Goal: Communication & Community: Connect with others

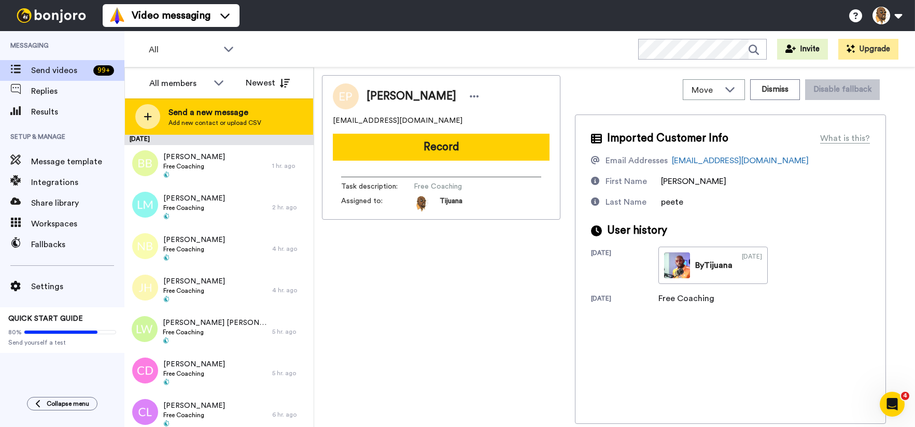
scroll to position [3584, 0]
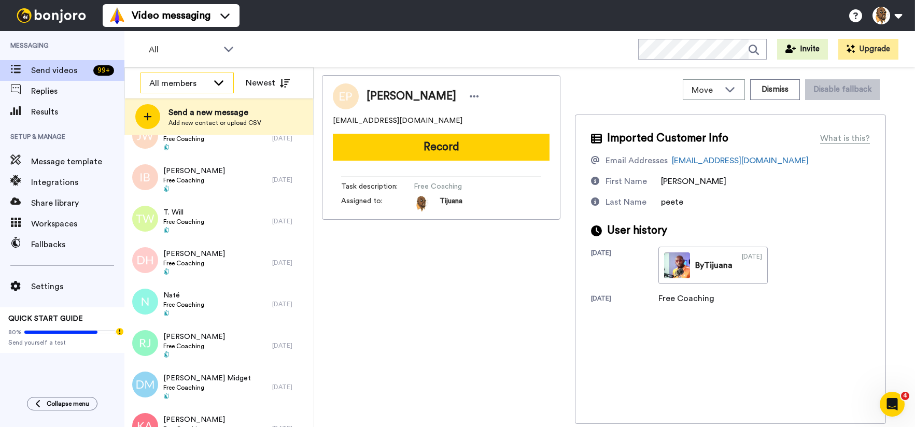
click at [193, 80] on div "All members" at bounding box center [178, 83] width 59 height 12
click at [357, 53] on div "All WORKSPACES View all All Default PATREON LAUNCH + Add a new workspace Invite…" at bounding box center [519, 49] width 791 height 36
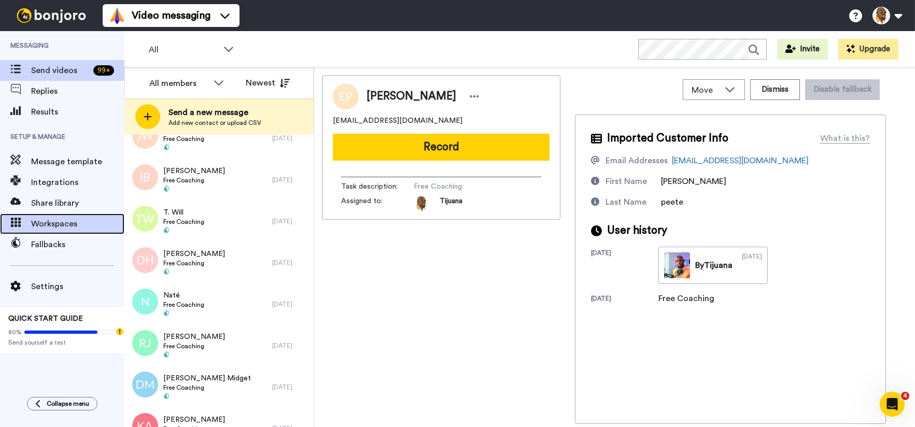
click at [72, 228] on span "Workspaces" at bounding box center [77, 224] width 93 height 12
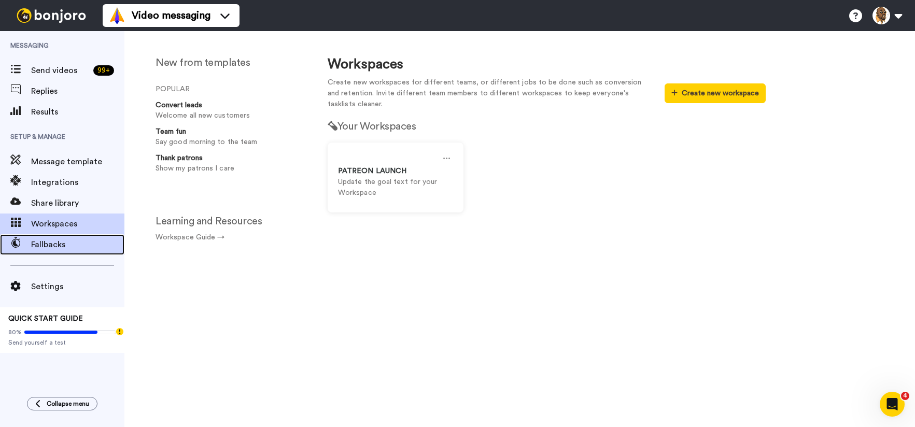
click at [76, 248] on span "Fallbacks" at bounding box center [77, 244] width 93 height 12
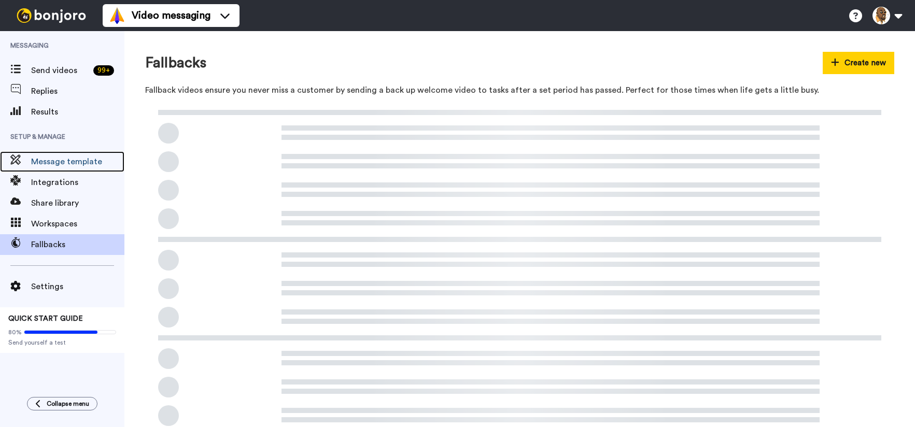
click at [82, 158] on span "Message template" at bounding box center [77, 162] width 93 height 12
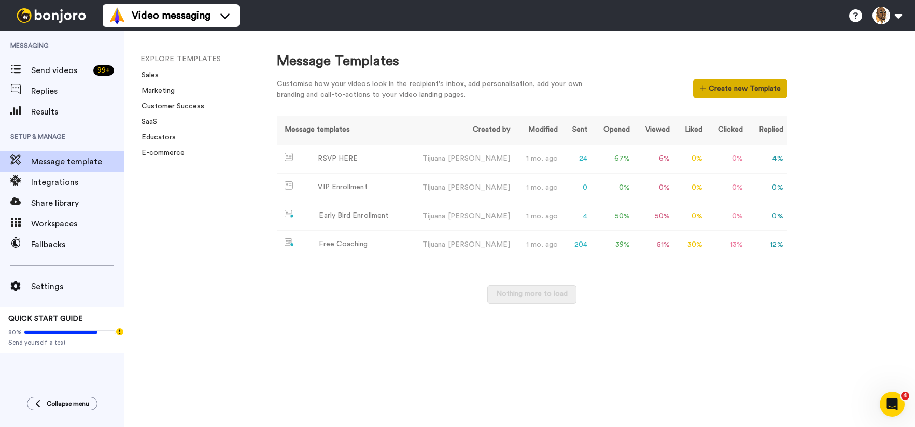
click at [737, 81] on button "Create new Template" at bounding box center [740, 89] width 94 height 20
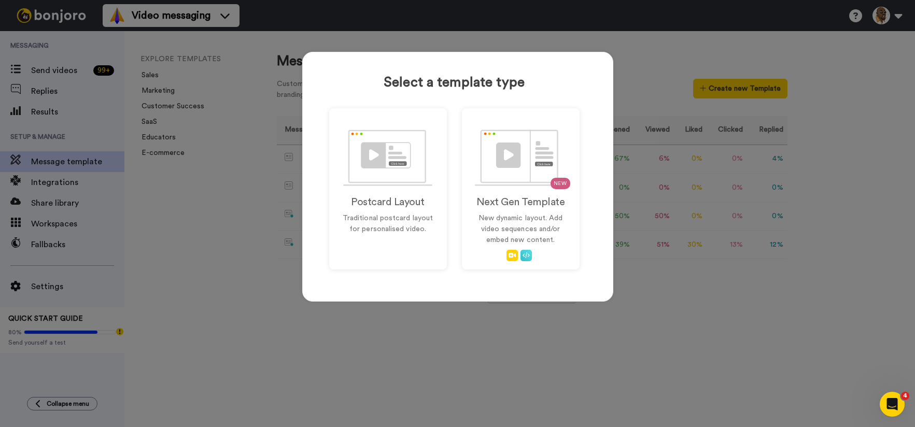
click at [554, 325] on div "Select a template type Postcard Layout Traditional postcard layout for personal…" at bounding box center [457, 213] width 915 height 427
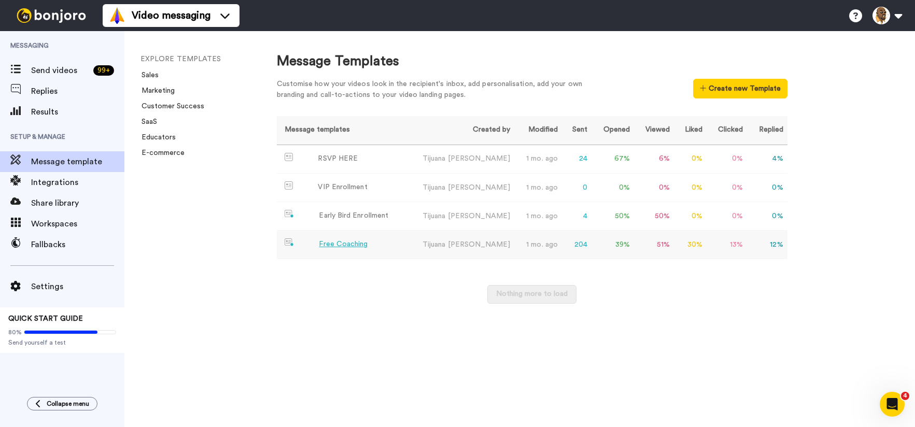
click at [339, 240] on div "Free Coaching" at bounding box center [343, 244] width 49 height 11
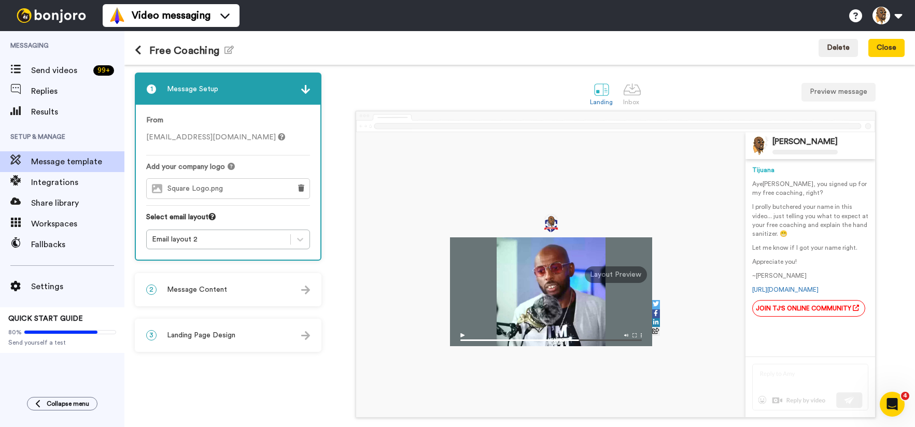
click at [136, 46] on icon at bounding box center [138, 50] width 7 height 10
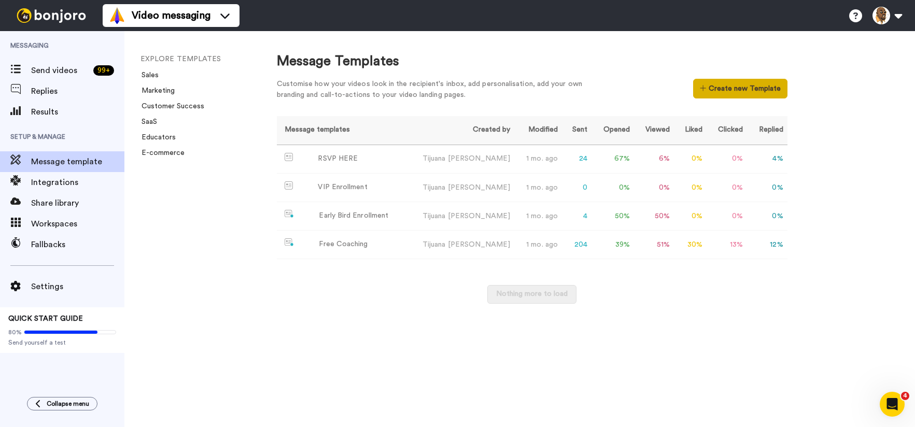
click at [721, 89] on button "Create new Template" at bounding box center [740, 89] width 94 height 20
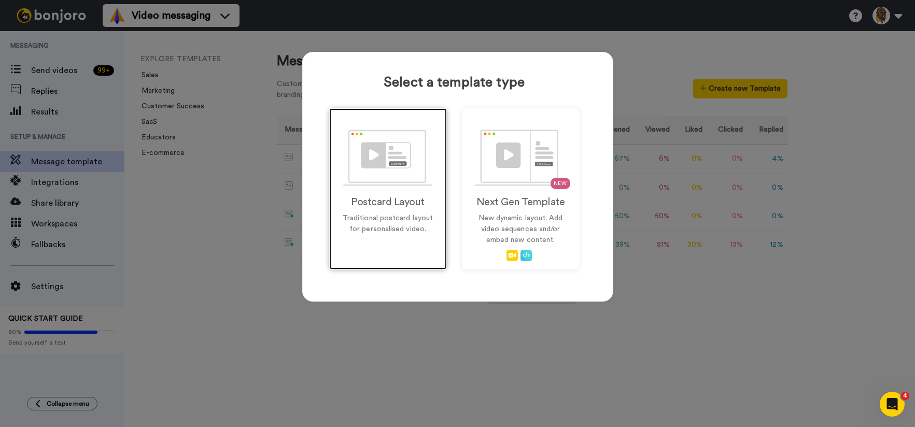
click at [396, 187] on div "Postcard Layout Traditional postcard layout for personalised video." at bounding box center [388, 188] width 118 height 161
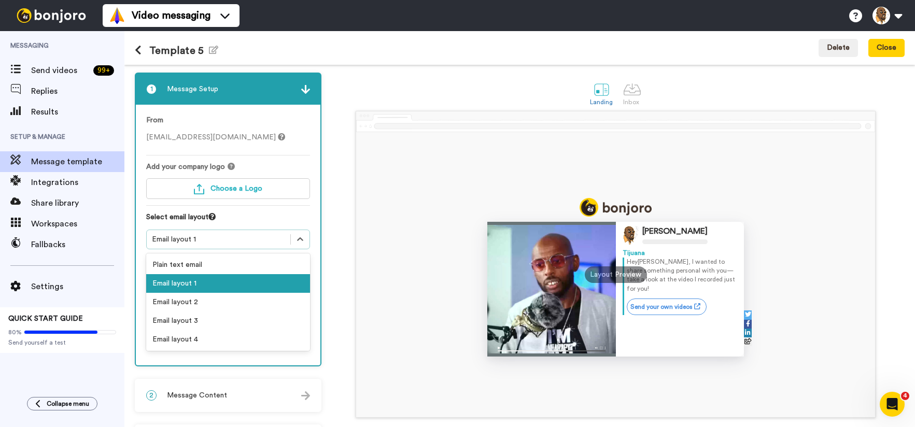
click at [221, 243] on div "Email layout 1" at bounding box center [218, 239] width 133 height 10
click at [197, 302] on div "Email layout 2" at bounding box center [228, 302] width 164 height 19
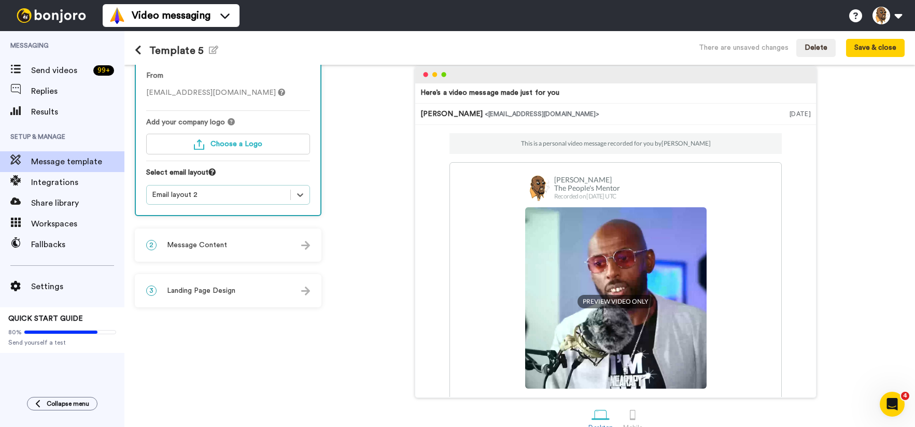
scroll to position [62, 0]
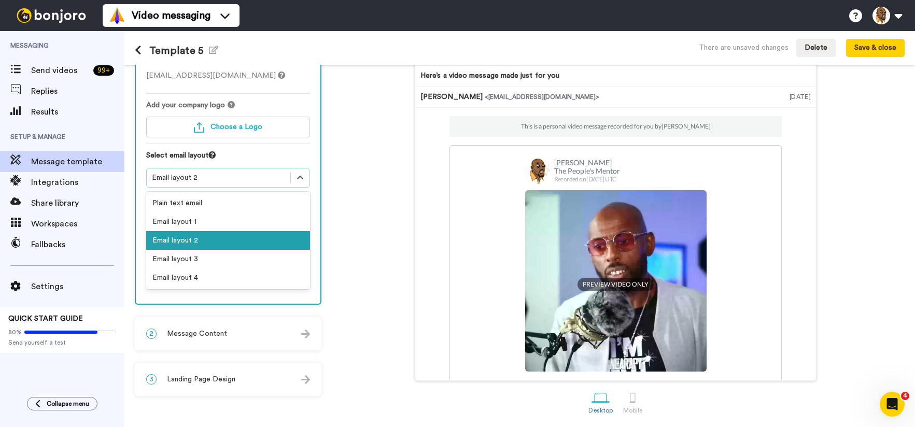
click at [266, 177] on div "Email layout 2" at bounding box center [218, 178] width 133 height 10
click at [231, 258] on div "Email layout 3" at bounding box center [228, 259] width 164 height 19
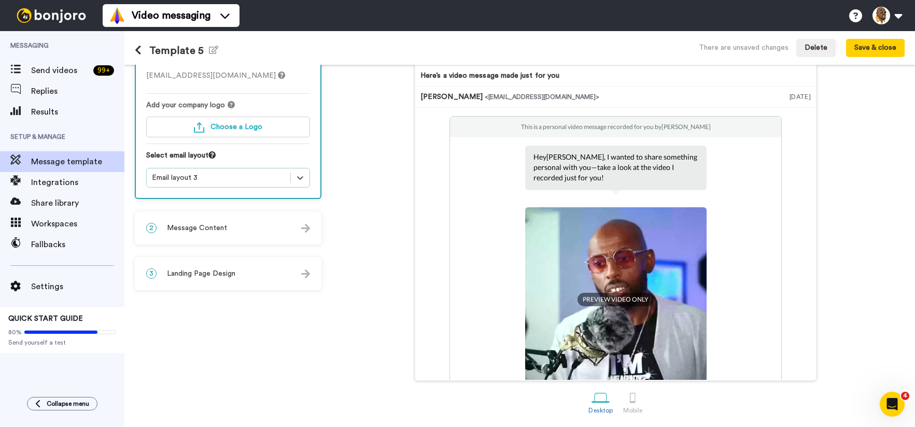
click at [307, 228] on img at bounding box center [305, 228] width 9 height 9
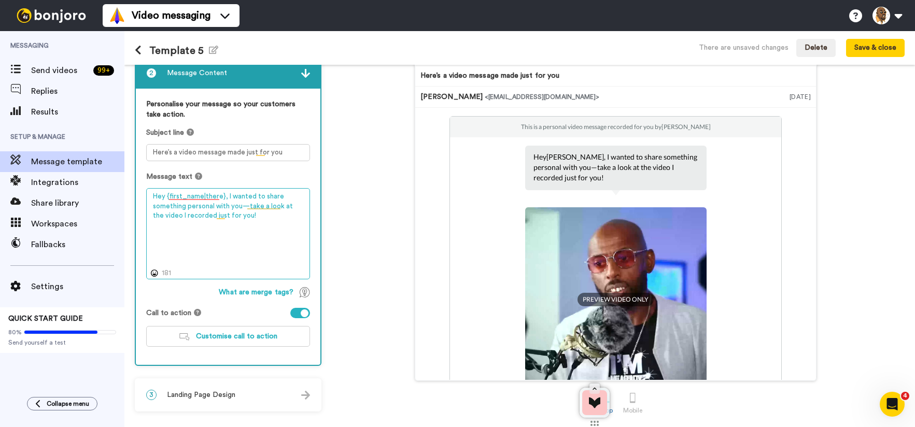
drag, startPoint x: 272, startPoint y: 218, endPoint x: 228, endPoint y: 204, distance: 46.9
click at [228, 204] on textarea "Hey {first_name|there}, I wanted to share something personal with you—take a lo…" at bounding box center [228, 233] width 164 height 91
drag, startPoint x: 224, startPoint y: 197, endPoint x: 269, endPoint y: 231, distance: 55.5
click at [268, 231] on textarea "Hey {first_name|there}, I wanted to share something personal with you—take a lo…" at bounding box center [228, 233] width 164 height 91
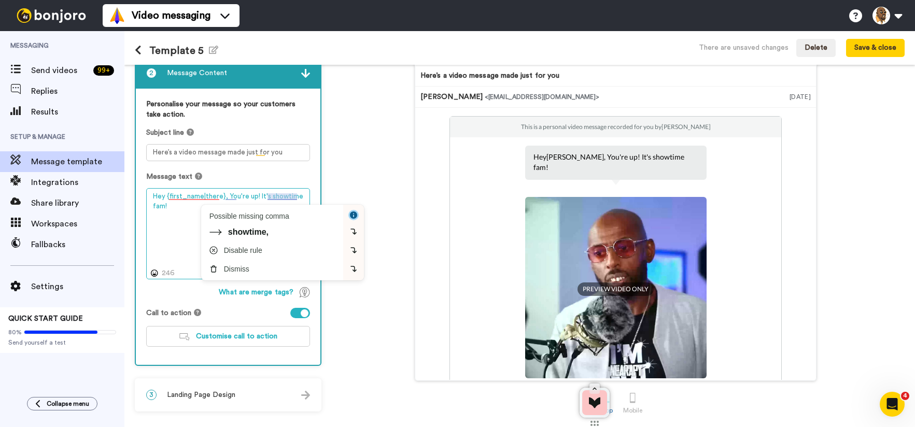
drag, startPoint x: 276, startPoint y: 199, endPoint x: 243, endPoint y: 232, distance: 46.2
click at [243, 231] on div "showtime," at bounding box center [248, 232] width 40 height 9
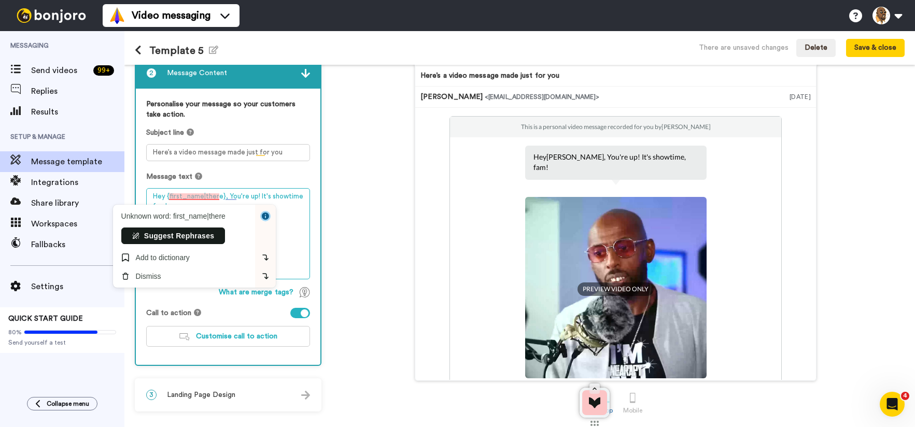
click at [151, 200] on textarea "Hey {first_name|there}, You're up! It's showtime, fam!" at bounding box center [228, 233] width 164 height 91
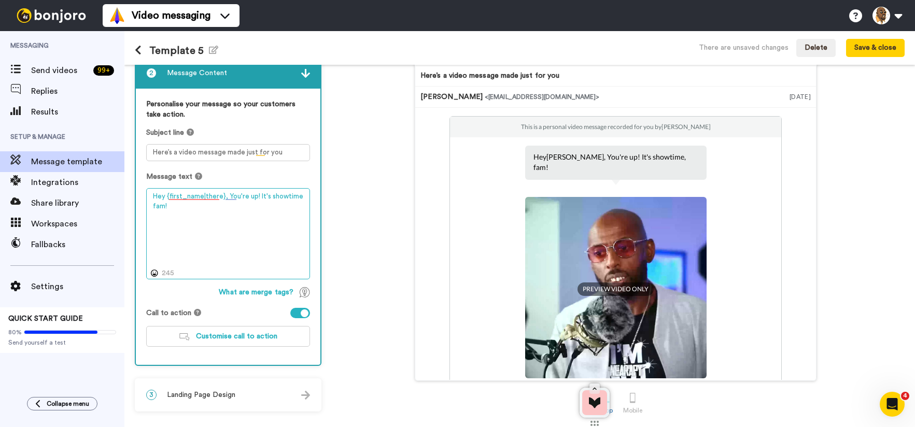
click at [313, 210] on html "Video messaging Switch to Video messaging Testimonials Try me for free! Setting…" at bounding box center [457, 213] width 915 height 427
paste textarea "https://us02web.zoom.us/j/5658110801"
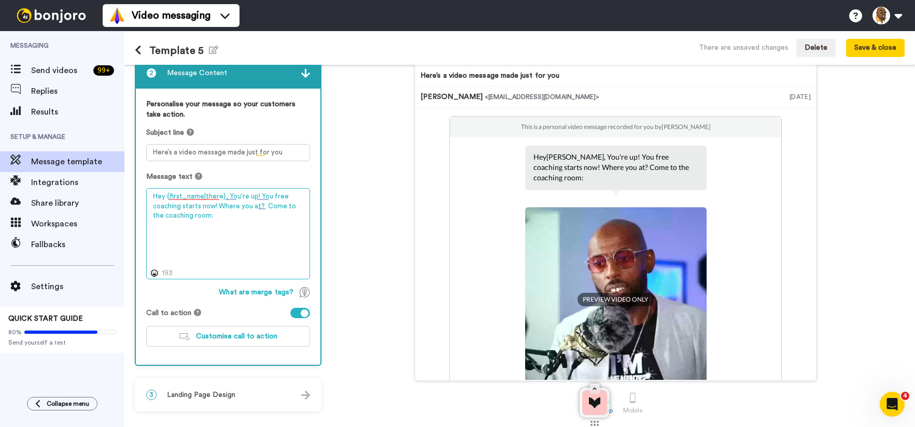
paste textarea "https://us02web.zoom.us/j/5658110801"
drag, startPoint x: 265, startPoint y: 203, endPoint x: 328, endPoint y: 205, distance: 62.8
click at [328, 205] on div "1 Message Setup From coach@nearapycenter.com Add your company logo Choose a Log…" at bounding box center [519, 246] width 791 height 362
click at [276, 249] on textarea "Hey {first_name|there}, You're up! You free coaching starts now! Where you at? …" at bounding box center [228, 233] width 164 height 91
drag, startPoint x: 279, startPoint y: 224, endPoint x: 130, endPoint y: 228, distance: 148.8
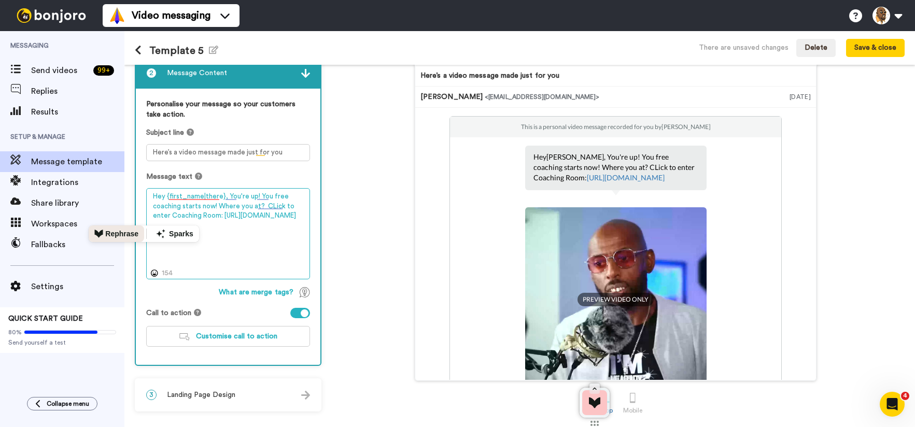
click at [130, 227] on html "Video messaging Switch to Video messaging Testimonials Try me for free! Setting…" at bounding box center [457, 213] width 915 height 427
click at [285, 205] on textarea "Hey {first_name|there}, You're up! You free coaching starts now! Where you at? …" at bounding box center [228, 233] width 164 height 91
click at [291, 205] on textarea "Hey {first_name|there}, You're up! You free coaching starts now! Where you at? …" at bounding box center [228, 233] width 164 height 91
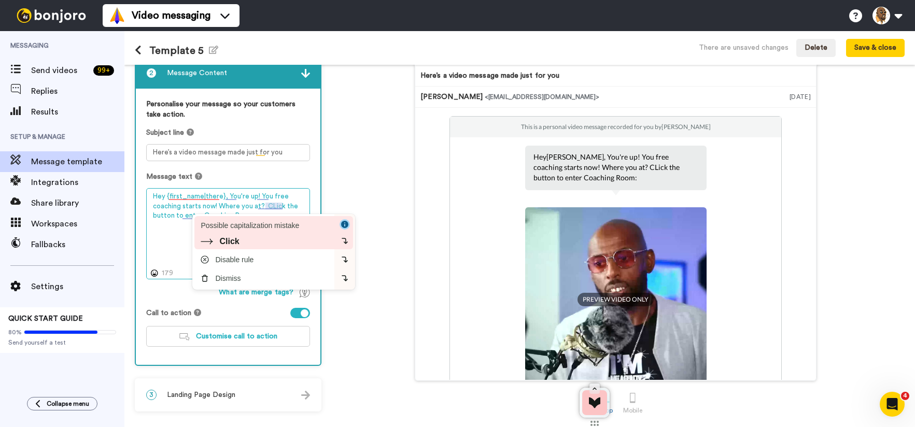
click at [267, 241] on div "Click" at bounding box center [266, 241] width 130 height 9
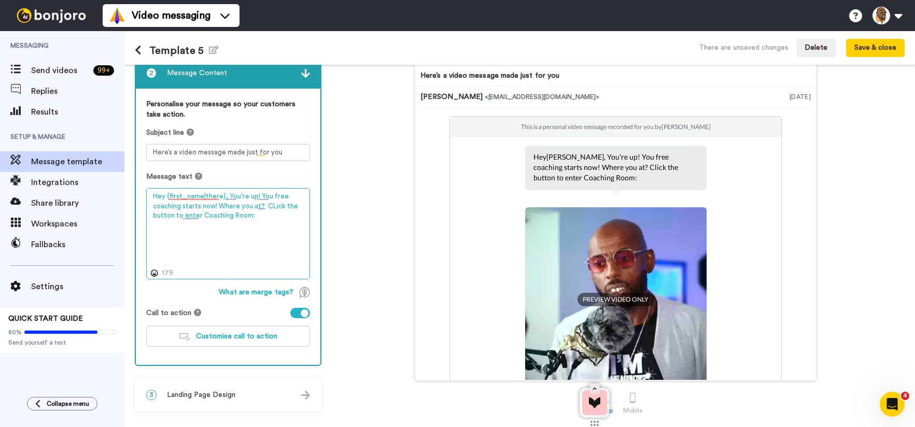
click at [276, 226] on textarea "Hey {first_name|there}, You're up! You free coaching starts now! Where you at? …" at bounding box center [228, 233] width 164 height 91
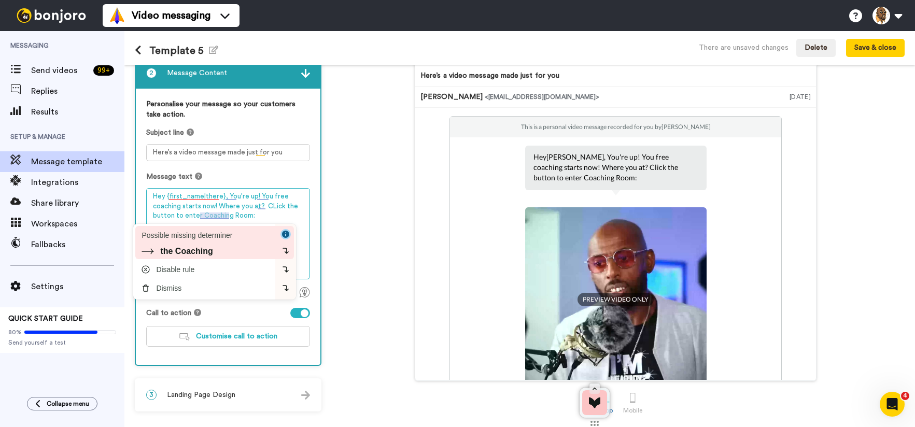
click at [213, 250] on div "the Coaching" at bounding box center [186, 251] width 52 height 9
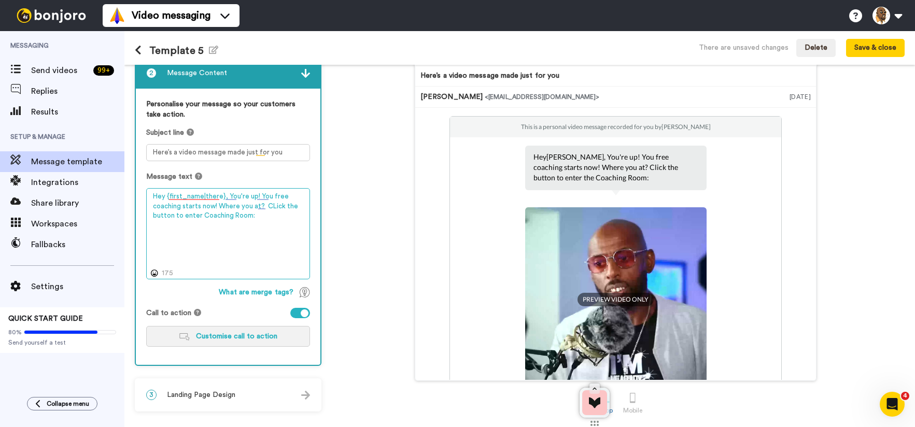
type textarea "Hey {first_name|there}, You're up! You free coaching starts now! Where you at? …"
click at [220, 336] on span "Customise call to action" at bounding box center [236, 336] width 81 height 7
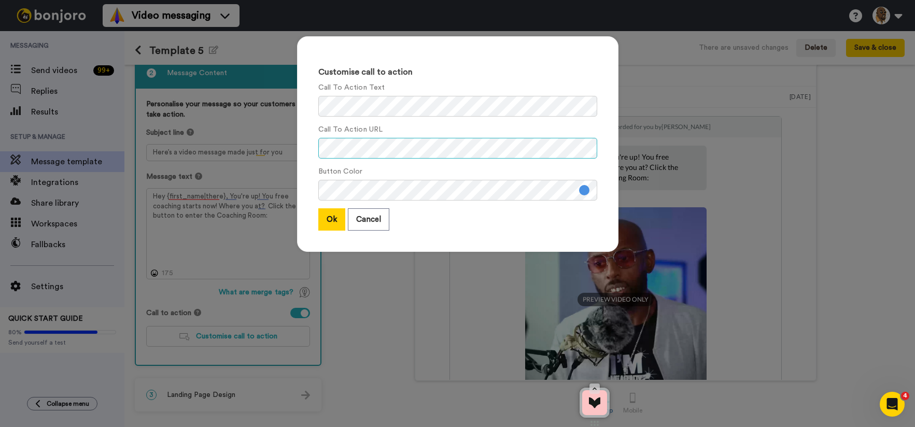
click at [0, 125] on html "Video messaging Switch to Video messaging Testimonials Try me for free! Setting…" at bounding box center [457, 213] width 915 height 427
click at [215, 97] on div "Customise call to action Call To Action Text Call To Action URL Button Color Ok…" at bounding box center [457, 213] width 915 height 427
click at [579, 188] on button at bounding box center [584, 190] width 10 height 10
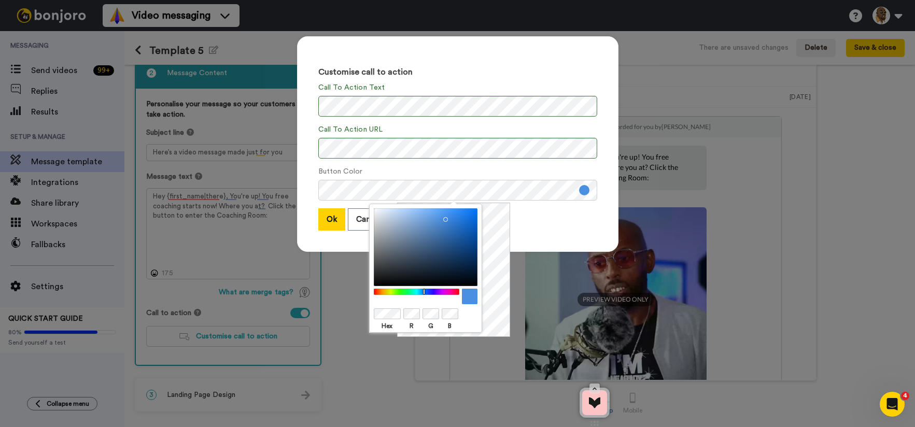
click at [476, 293] on div "Hex R G B" at bounding box center [425, 268] width 113 height 129
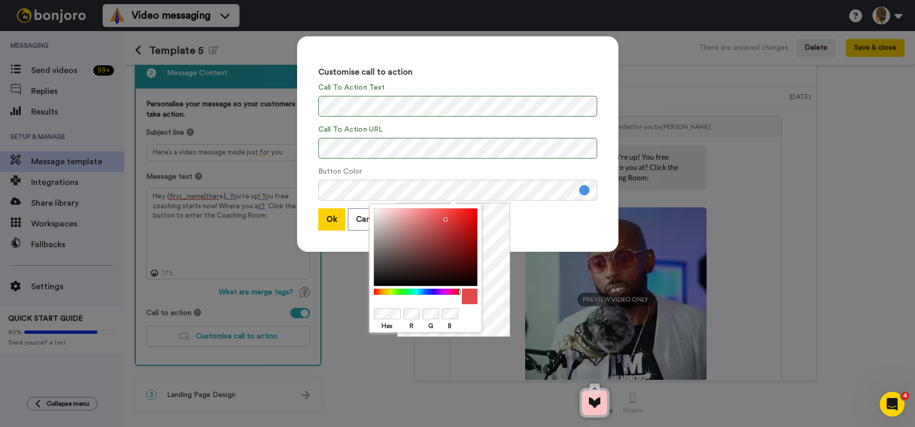
drag, startPoint x: 458, startPoint y: 289, endPoint x: 467, endPoint y: 274, distance: 17.2
click at [478, 290] on div "Hex R G B" at bounding box center [425, 268] width 113 height 129
click at [500, 198] on body "Video messaging Switch to Video messaging Testimonials Try me for free! Setting…" at bounding box center [457, 213] width 915 height 427
drag, startPoint x: 465, startPoint y: 214, endPoint x: 475, endPoint y: 208, distance: 12.3
click at [475, 208] on div "Hex R G B" at bounding box center [425, 268] width 113 height 129
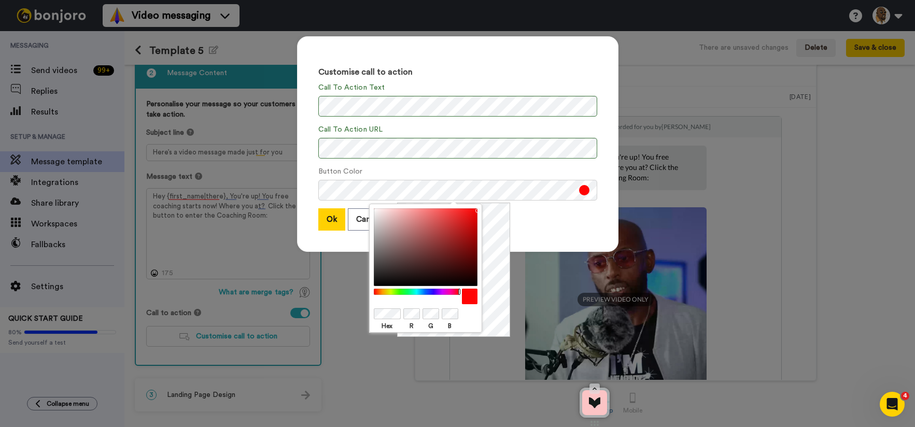
click at [472, 208] on div at bounding box center [426, 247] width 104 height 78
drag, startPoint x: 475, startPoint y: 213, endPoint x: 491, endPoint y: 205, distance: 17.4
click at [493, 203] on div "Hex R G B" at bounding box center [453, 270] width 113 height 134
click at [474, 209] on div at bounding box center [426, 247] width 104 height 78
drag, startPoint x: 474, startPoint y: 210, endPoint x: 476, endPoint y: 205, distance: 5.8
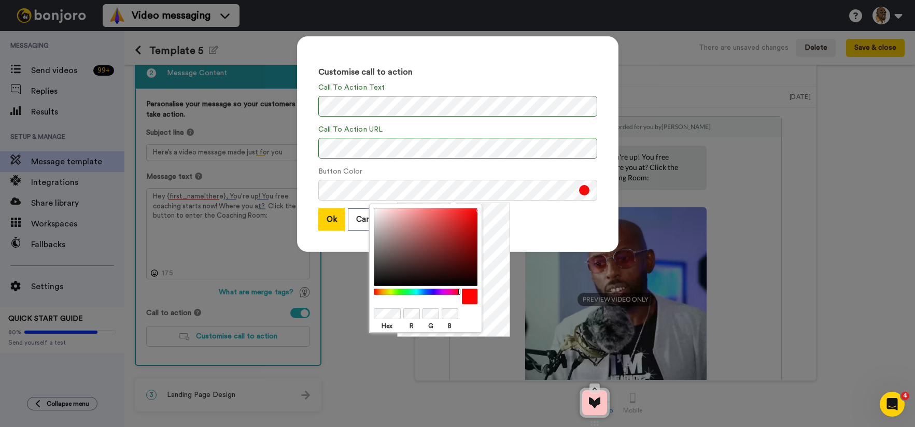
click at [476, 205] on div "Hex R G B" at bounding box center [425, 268] width 113 height 129
click at [521, 221] on div "Ok Cancel" at bounding box center [457, 219] width 279 height 22
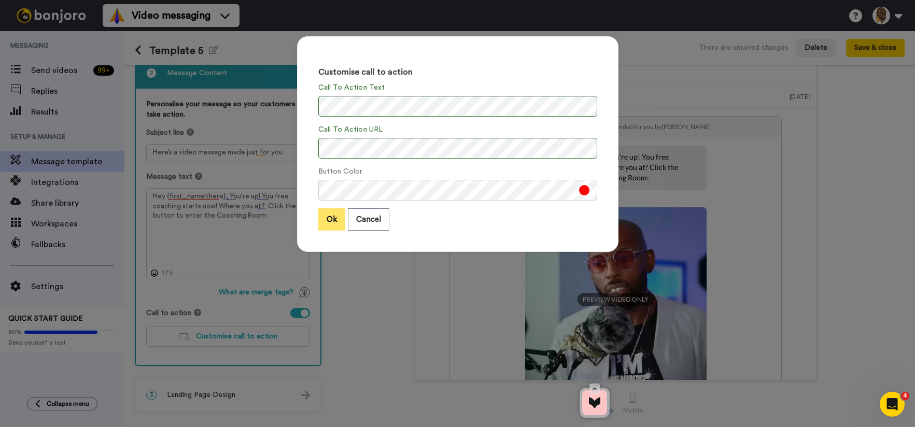
click at [331, 220] on button "Ok" at bounding box center [331, 219] width 27 height 22
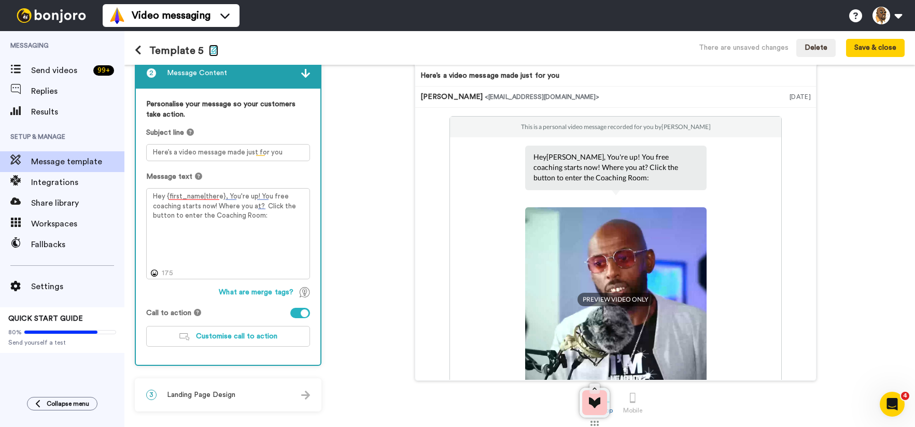
click at [209, 47] on icon "button" at bounding box center [213, 50] width 9 height 8
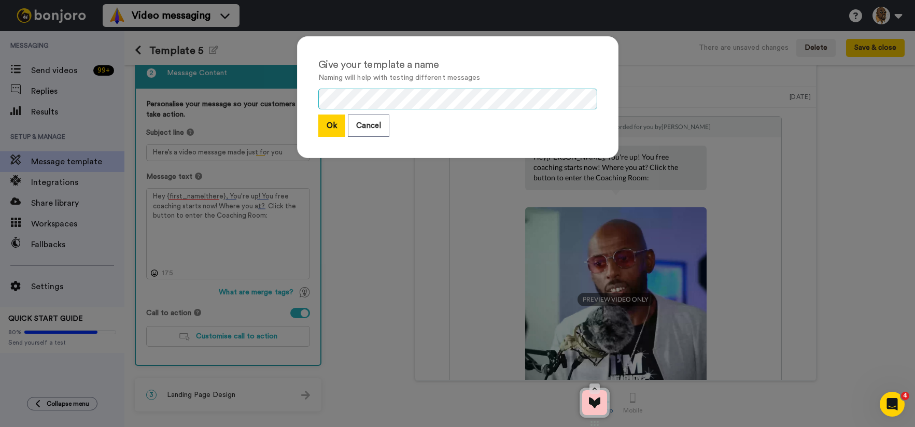
click at [271, 100] on div "Give your template a name Naming will help with testing different messages Ok C…" at bounding box center [457, 213] width 915 height 427
click at [322, 130] on button "Ok" at bounding box center [331, 126] width 27 height 22
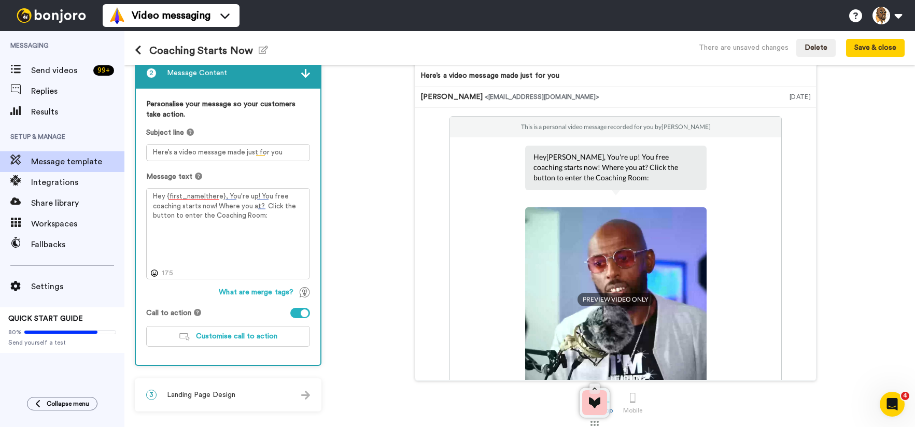
click at [295, 396] on div "3 Landing Page Design" at bounding box center [228, 395] width 185 height 31
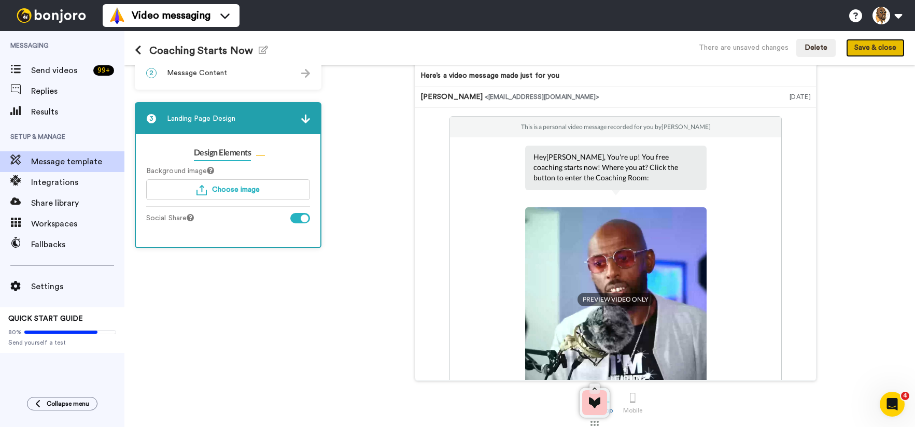
click at [880, 47] on button "Save & close" at bounding box center [875, 48] width 59 height 19
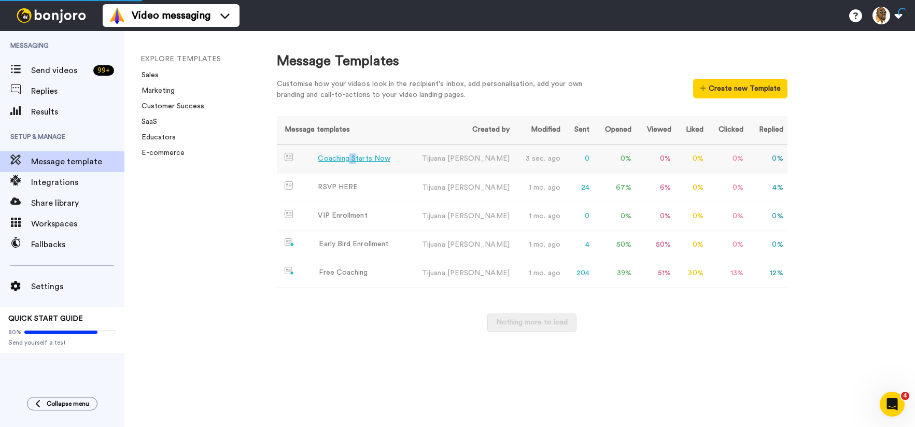
drag, startPoint x: 348, startPoint y: 154, endPoint x: 354, endPoint y: 162, distance: 10.4
click at [354, 162] on div "Coaching Starts Now" at bounding box center [354, 158] width 73 height 11
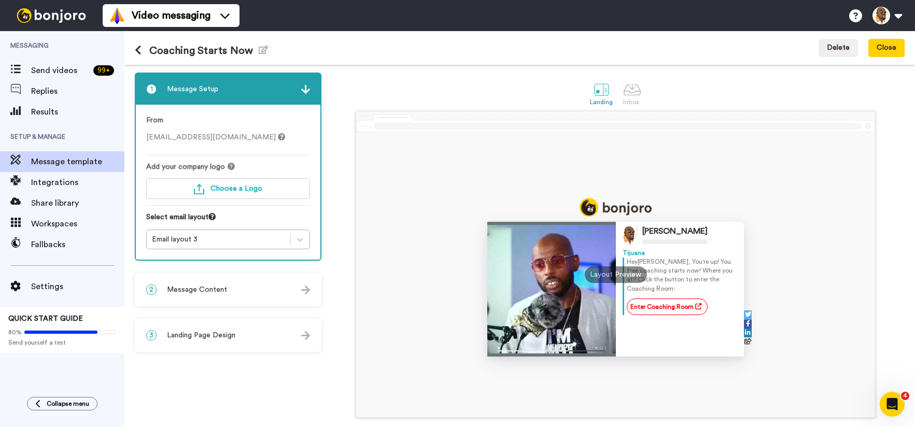
click at [141, 50] on icon at bounding box center [138, 50] width 7 height 10
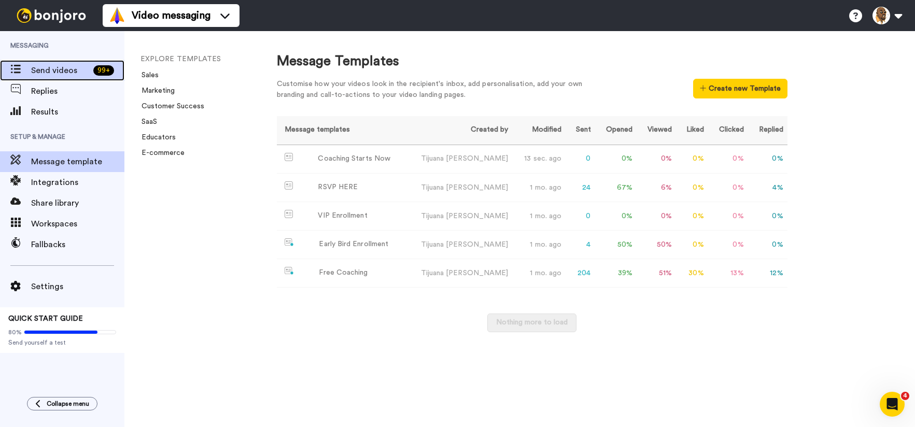
click at [79, 73] on span "Send videos" at bounding box center [60, 70] width 58 height 12
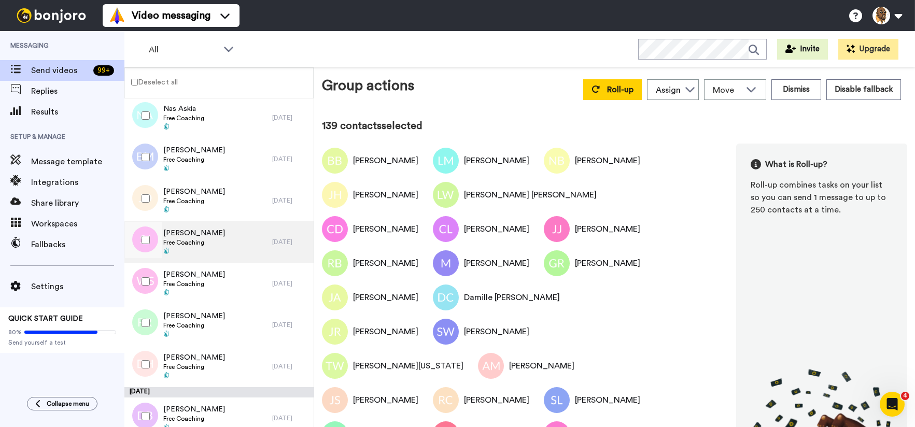
scroll to position [5509, 0]
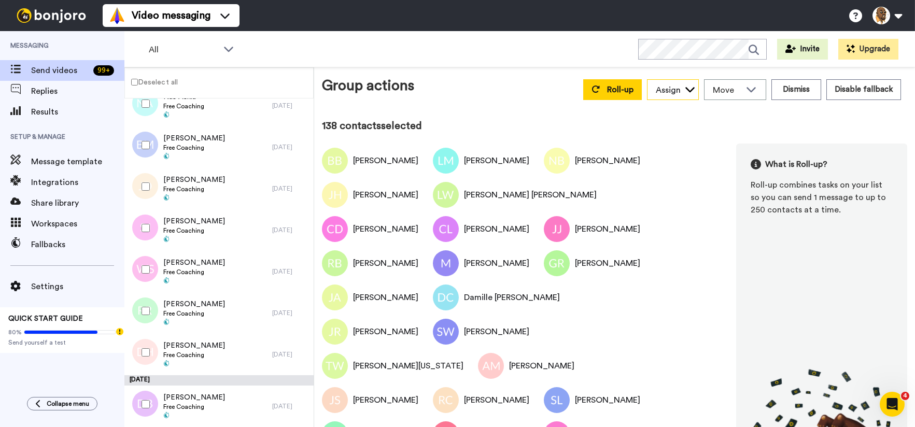
click at [685, 87] on icon at bounding box center [690, 89] width 10 height 10
click at [679, 112] on span "[PERSON_NAME]" at bounding box center [684, 112] width 74 height 10
click at [747, 87] on icon at bounding box center [751, 89] width 12 height 10
click at [662, 116] on div "Group actions Roll-up Assign [PERSON_NAME] Move WORKSPACES View all Default PAT…" at bounding box center [614, 249] width 585 height 349
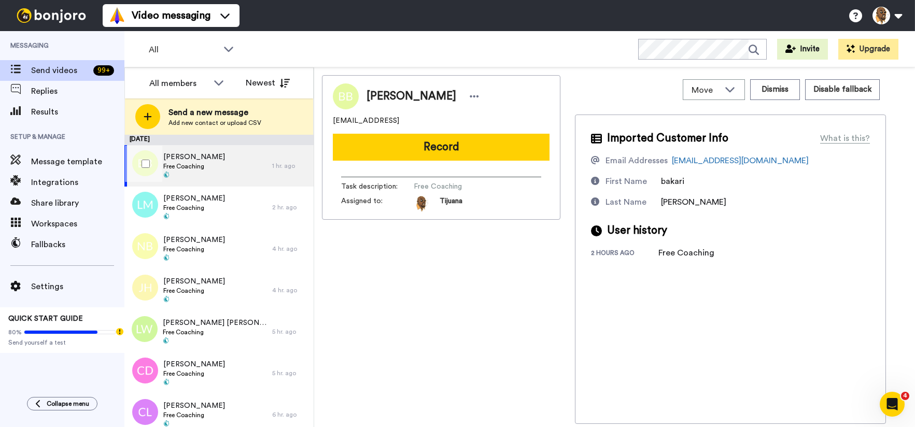
click at [156, 168] on div at bounding box center [143, 164] width 37 height 36
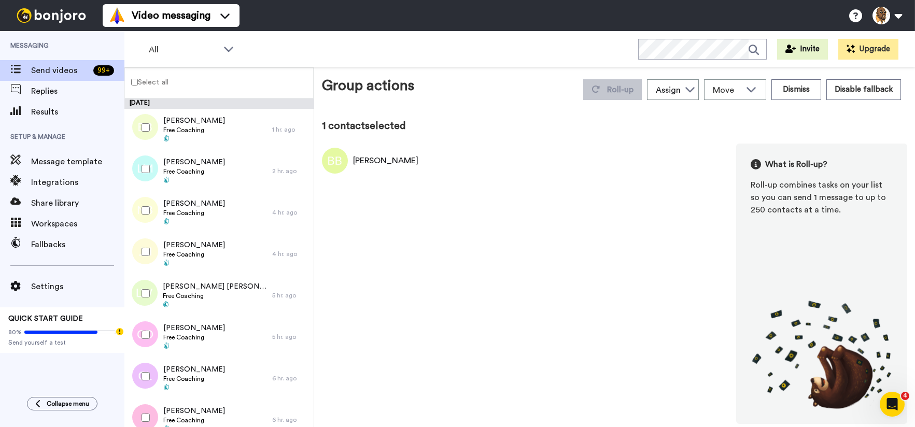
click at [133, 78] on label "Select all" at bounding box center [147, 82] width 44 height 12
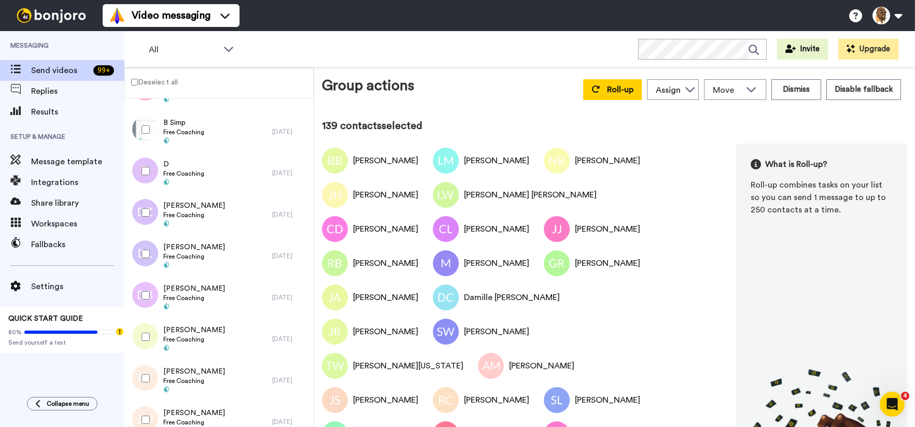
scroll to position [5509, 0]
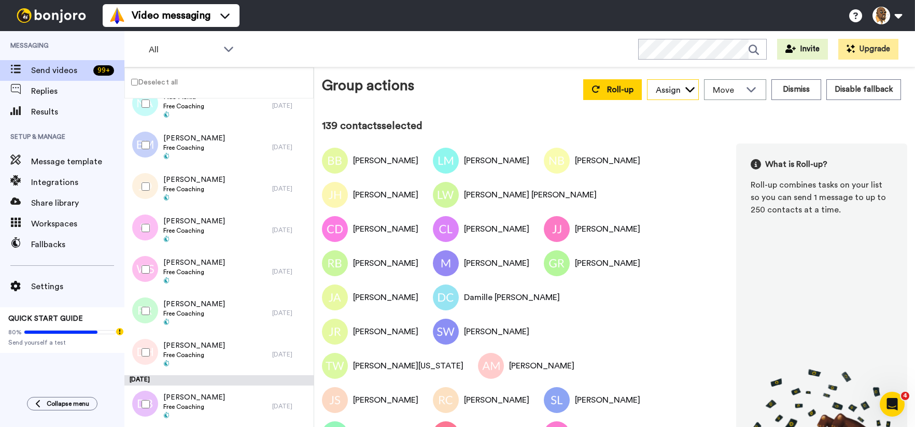
click at [685, 90] on icon at bounding box center [690, 89] width 10 height 10
click at [671, 113] on span "[PERSON_NAME]" at bounding box center [684, 112] width 74 height 10
click at [620, 87] on span "Roll-up" at bounding box center [620, 90] width 26 height 8
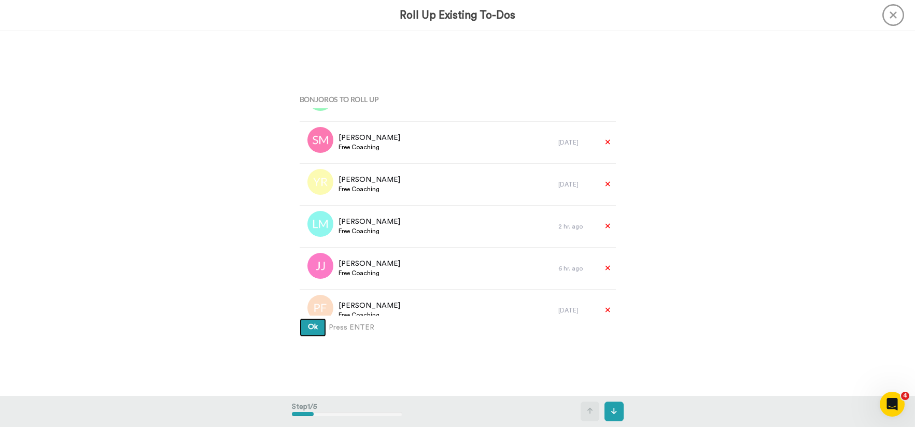
scroll to position [2592, 0]
click at [316, 326] on button "Ok" at bounding box center [313, 327] width 26 height 19
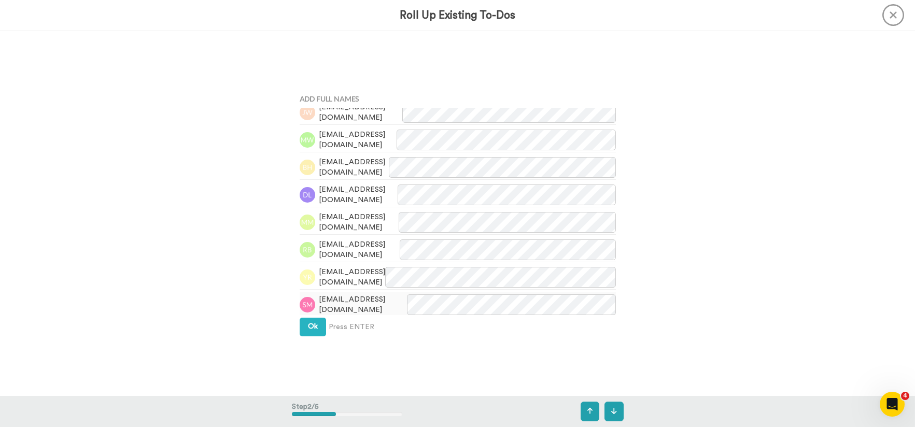
scroll to position [778, 0]
click at [315, 330] on button "Ok" at bounding box center [313, 327] width 26 height 19
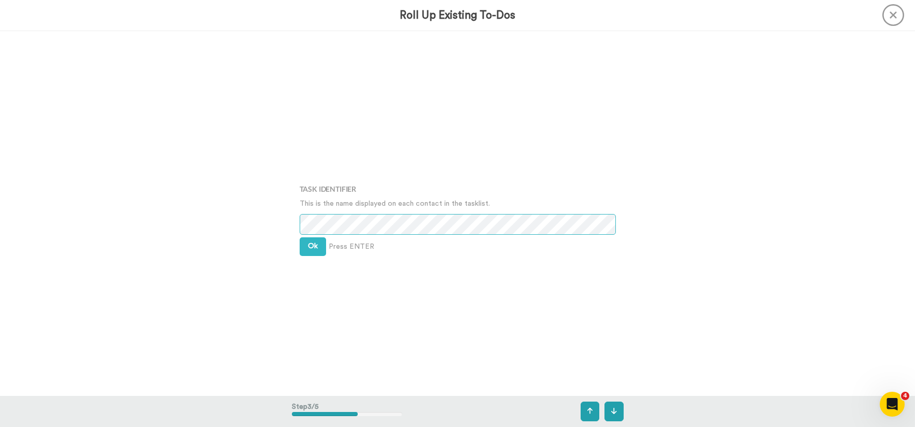
scroll to position [731, 0]
click at [318, 244] on button "Ok" at bounding box center [313, 242] width 26 height 19
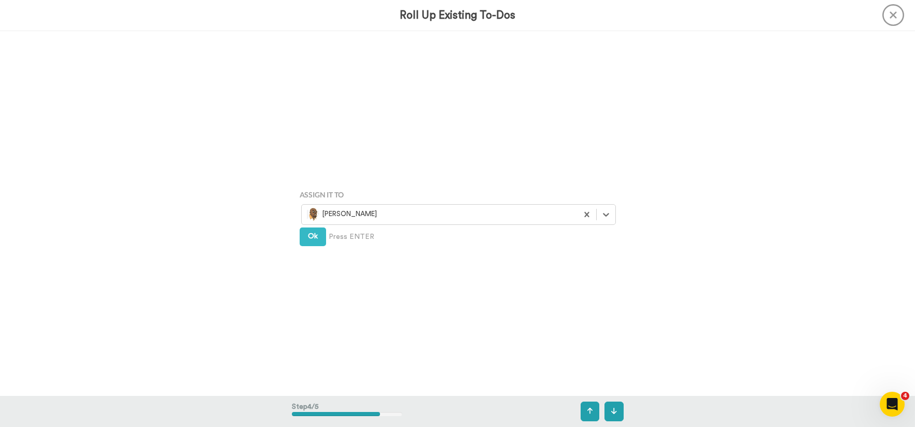
scroll to position [1096, 0]
click at [313, 235] on span "Ok" at bounding box center [313, 233] width 10 height 7
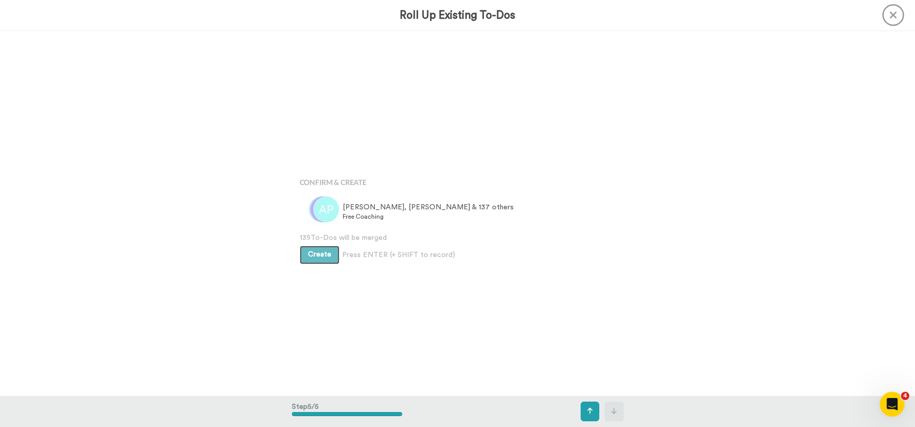
scroll to position [1461, 0]
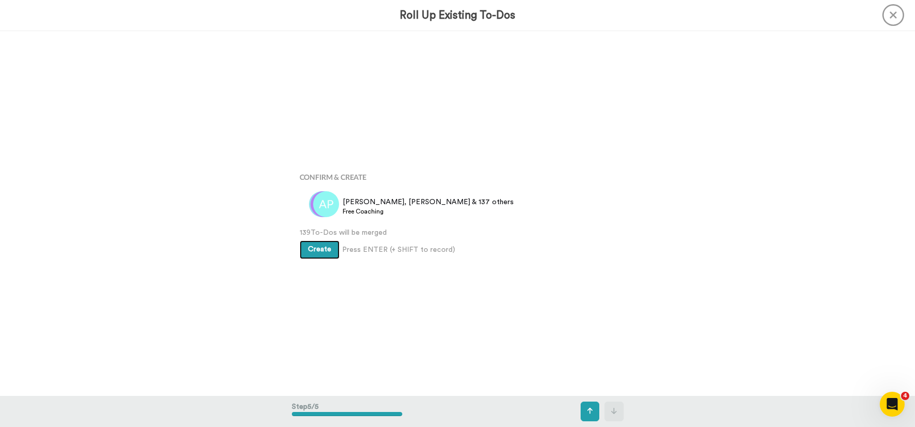
click at [317, 252] on span "Create" at bounding box center [319, 249] width 23 height 7
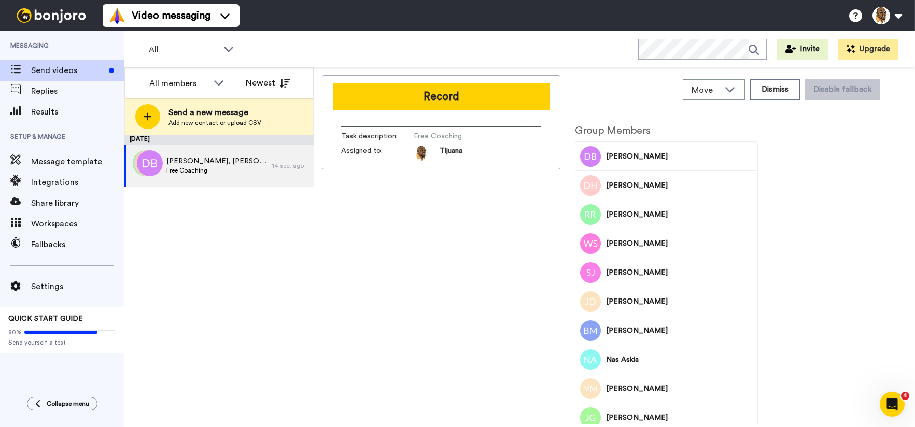
click at [459, 103] on button "Record" at bounding box center [441, 96] width 217 height 27
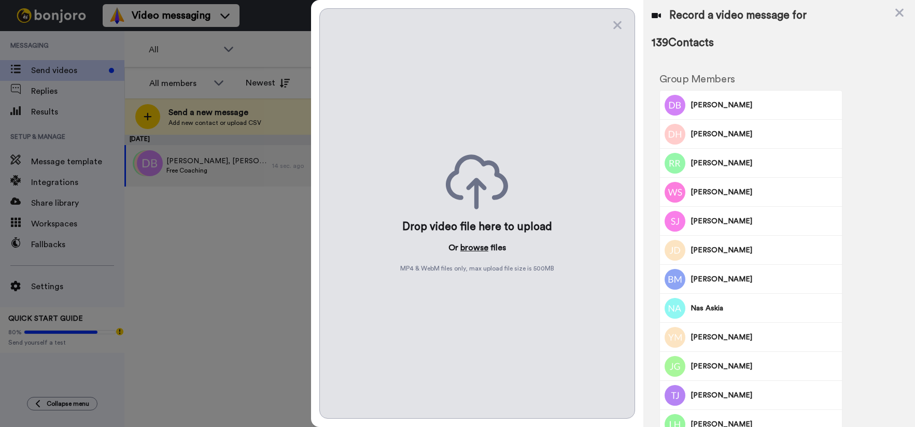
click at [480, 251] on button "browse" at bounding box center [474, 248] width 28 height 12
click at [616, 22] on icon at bounding box center [617, 25] width 10 height 13
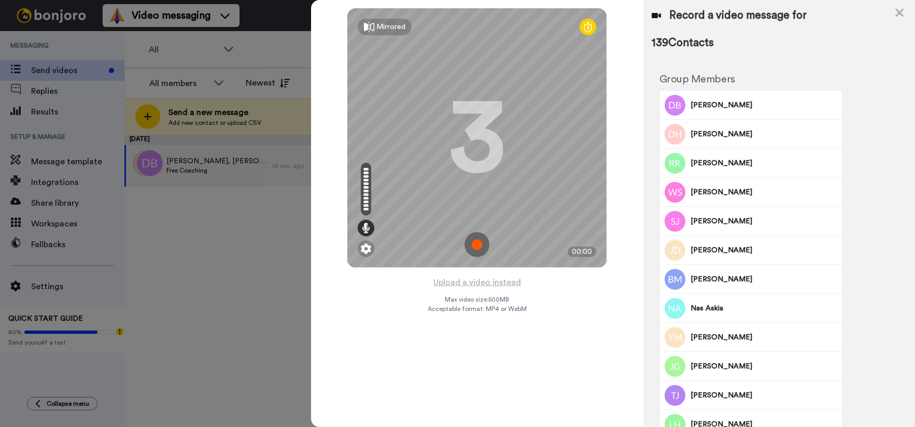
click at [484, 245] on img at bounding box center [477, 244] width 25 height 25
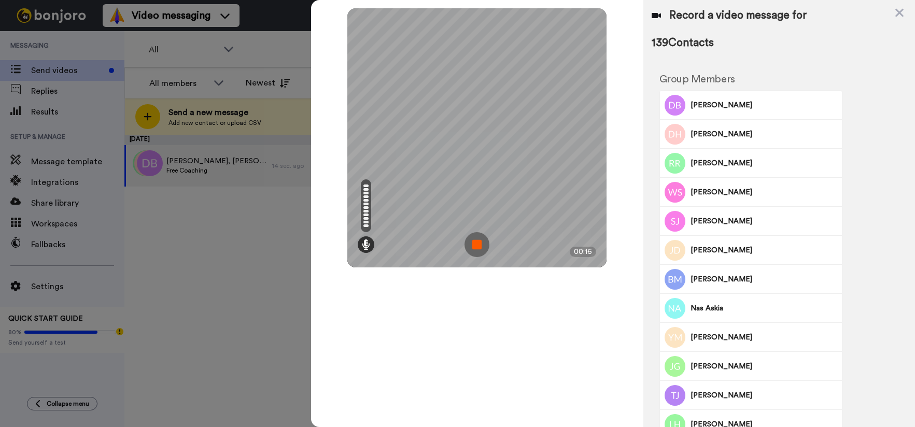
drag, startPoint x: 484, startPoint y: 241, endPoint x: 478, endPoint y: 240, distance: 6.4
click at [484, 241] on img at bounding box center [477, 244] width 25 height 25
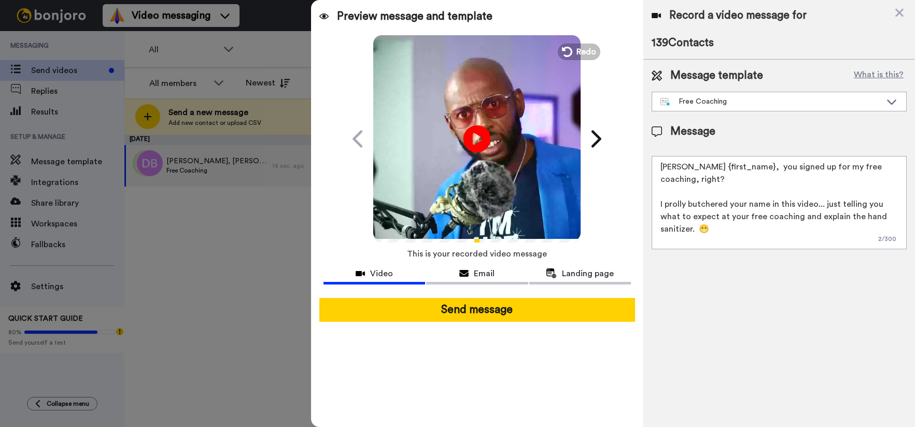
click at [485, 135] on icon at bounding box center [477, 138] width 27 height 27
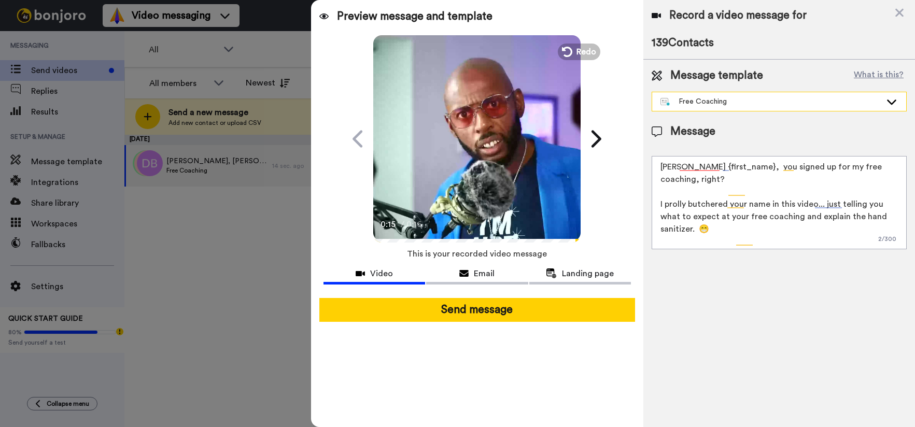
click at [681, 94] on div "Free Coaching" at bounding box center [779, 101] width 254 height 19
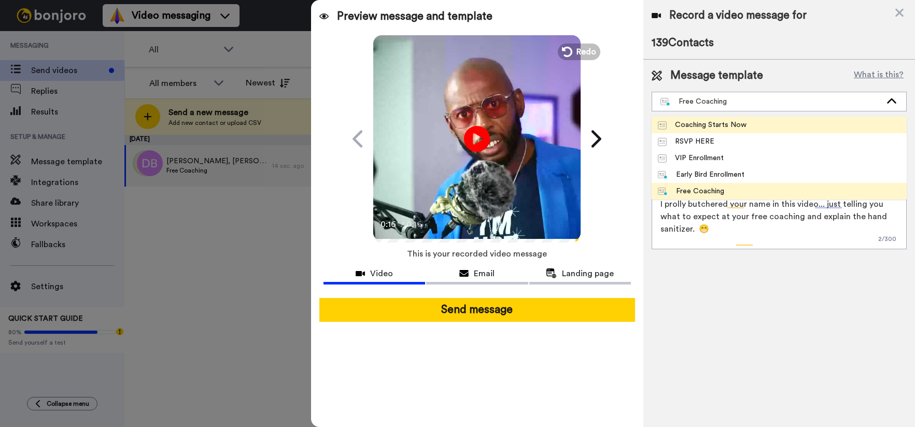
click at [710, 121] on div "Coaching Starts Now" at bounding box center [702, 125] width 89 height 10
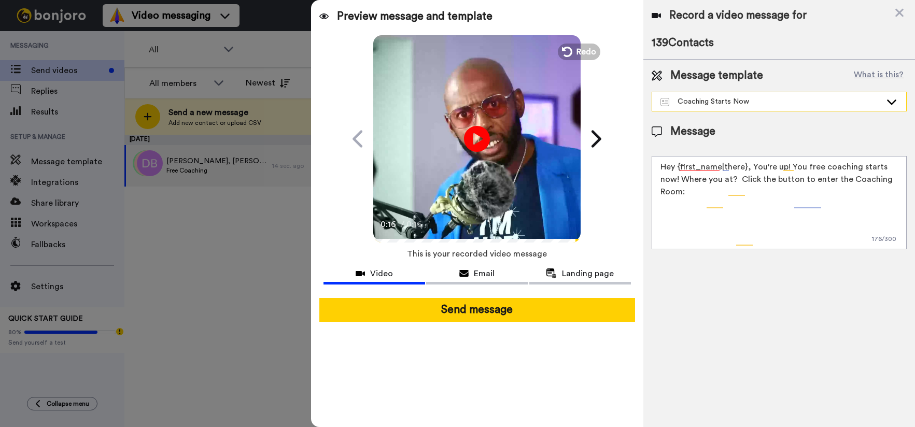
click at [734, 97] on div "Coaching Starts Now" at bounding box center [771, 101] width 221 height 10
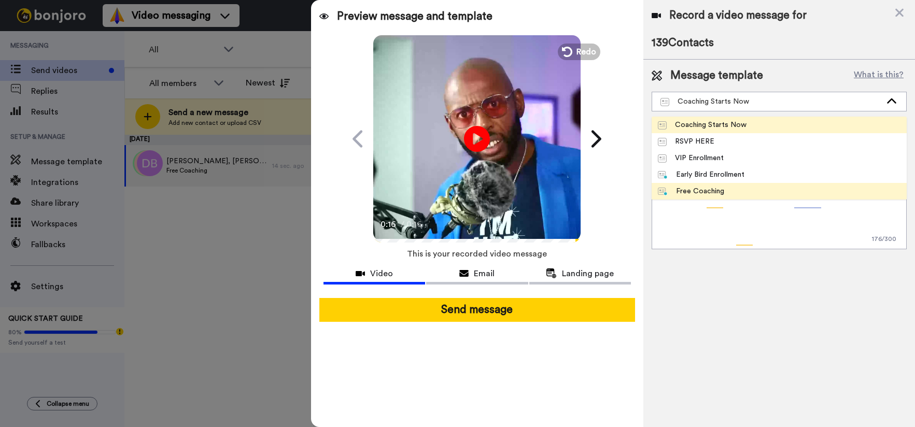
click at [730, 186] on li "Free Coaching" at bounding box center [779, 191] width 255 height 17
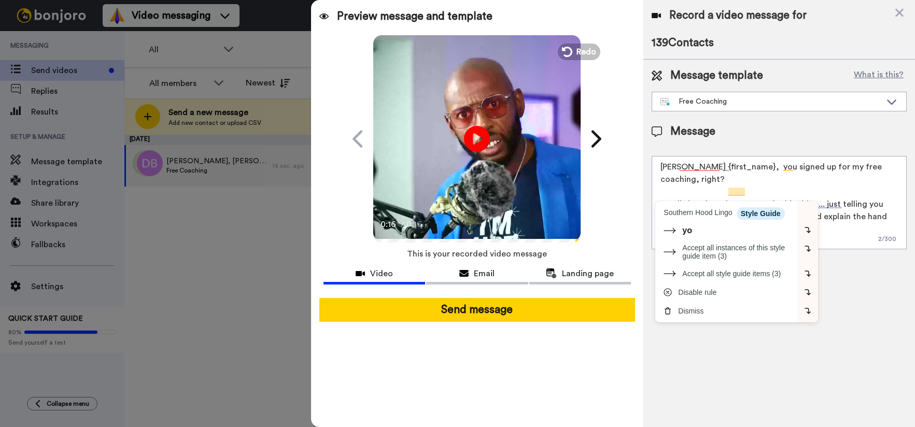
click at [737, 182] on textarea "[PERSON_NAME] {first_name}, you signed up for my free coaching, right? I prolly…" at bounding box center [779, 202] width 255 height 93
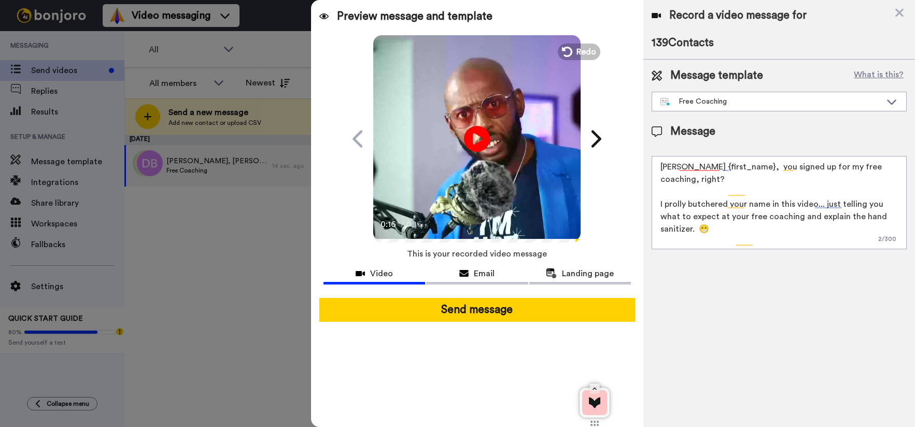
drag, startPoint x: 859, startPoint y: 193, endPoint x: 638, endPoint y: 193, distance: 220.3
click at [638, 193] on div "Preview message and template Play/Pause 0:16 / 0:16 My bad, or is this you? [PE…" at bounding box center [613, 213] width 604 height 427
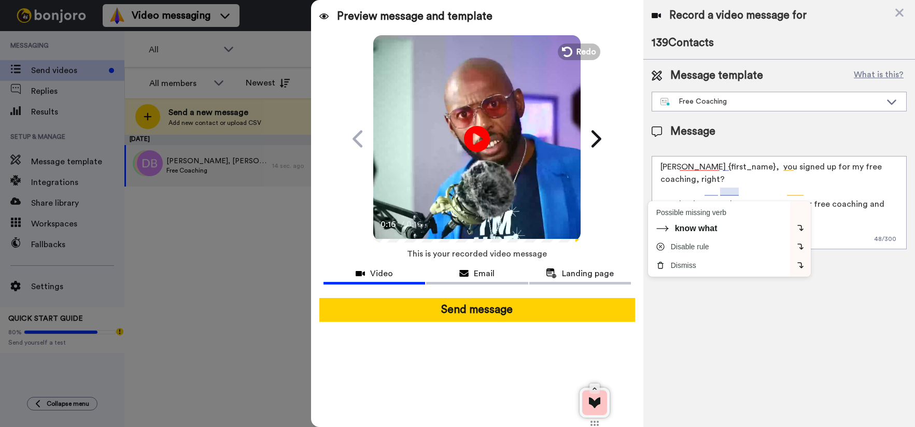
click at [725, 193] on textarea "[PERSON_NAME] {first_name}, you signed up for my free coaching, right? Just let…" at bounding box center [779, 202] width 255 height 93
click at [721, 191] on textarea "[PERSON_NAME] {first_name}, you signed up for my free coaching, right? Just let…" at bounding box center [779, 202] width 255 height 93
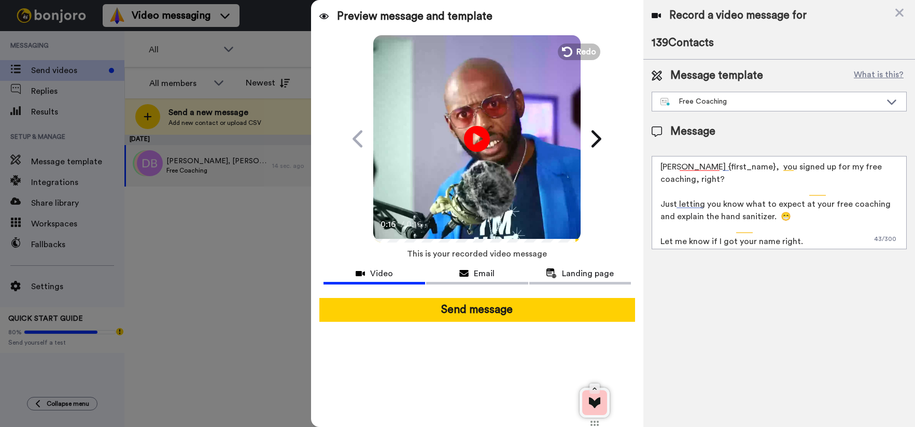
click at [831, 193] on textarea "[PERSON_NAME] {first_name}, you signed up for my free coaching, right? Just let…" at bounding box center [779, 202] width 255 height 93
drag, startPoint x: 801, startPoint y: 190, endPoint x: 891, endPoint y: 190, distance: 90.7
click at [891, 190] on textarea "Aye {first_name}, you signed up for my free coaching, right? Just letting you k…" at bounding box center [779, 202] width 255 height 93
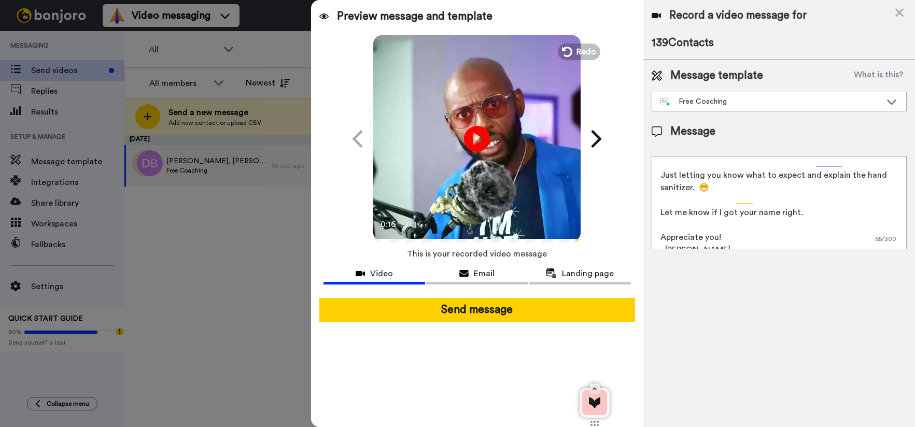
scroll to position [40, 0]
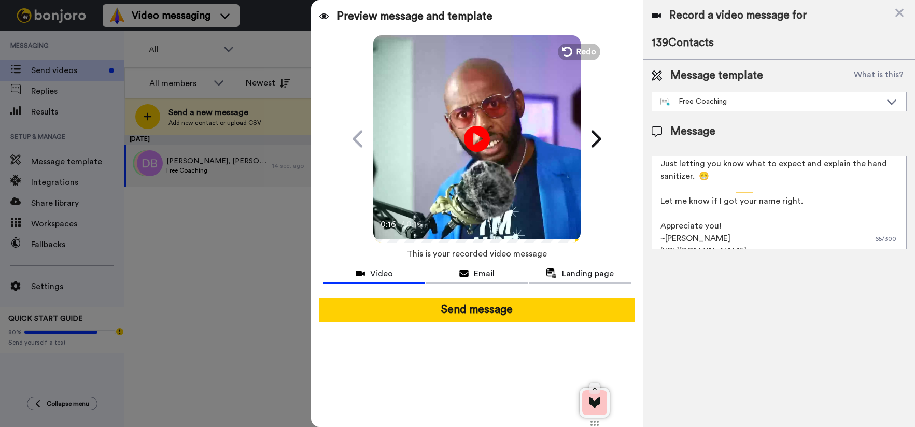
drag, startPoint x: 796, startPoint y: 190, endPoint x: 908, endPoint y: 168, distance: 114.1
click at [717, 185] on textarea "Aye {first_name}, you signed up for my free coaching, right? Just letting you k…" at bounding box center [779, 202] width 255 height 93
type textarea "Aye {first_name}, you signed up for my free coaching, right? Just letting you k…"
click at [509, 274] on div "Email" at bounding box center [477, 274] width 102 height 12
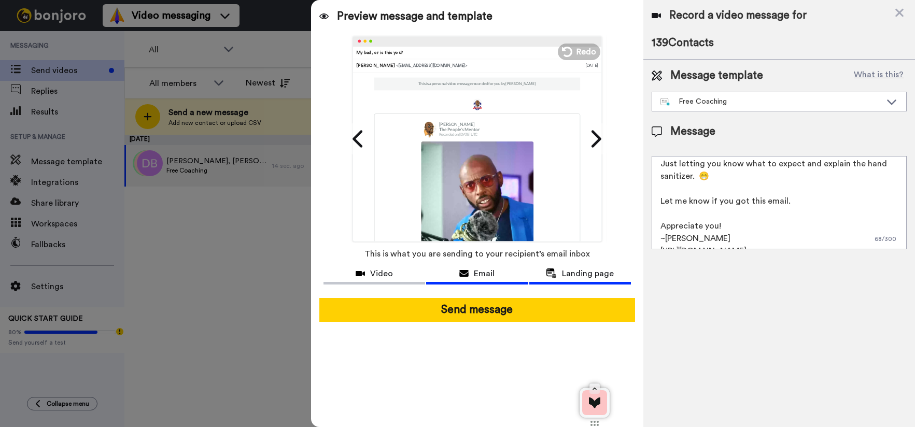
click at [593, 275] on span "Landing page" at bounding box center [588, 274] width 52 height 12
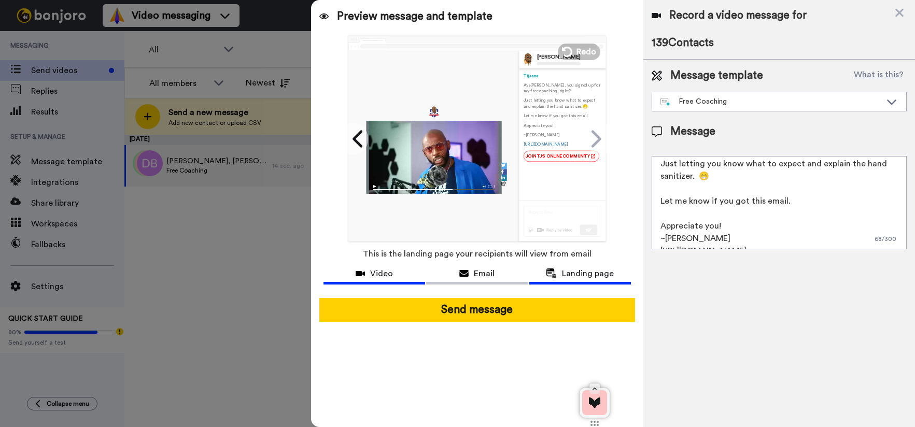
click at [369, 277] on div "Video" at bounding box center [375, 274] width 102 height 12
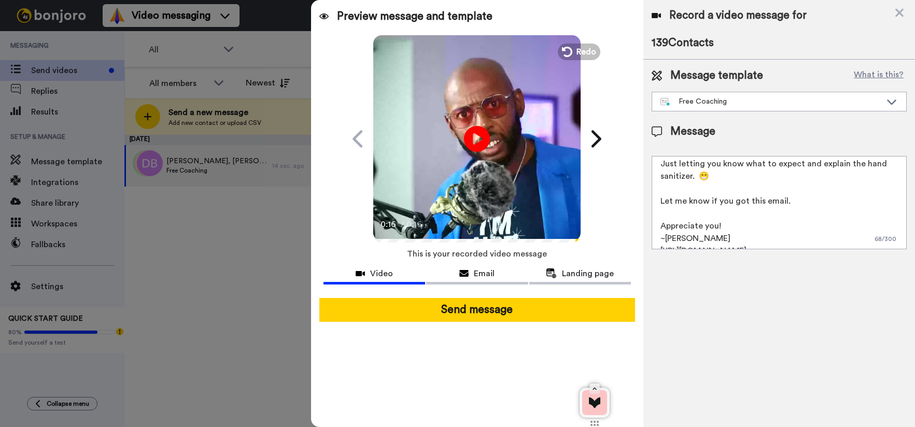
click at [271, 263] on div at bounding box center [457, 213] width 915 height 427
click at [589, 49] on span "Redo" at bounding box center [588, 51] width 22 height 13
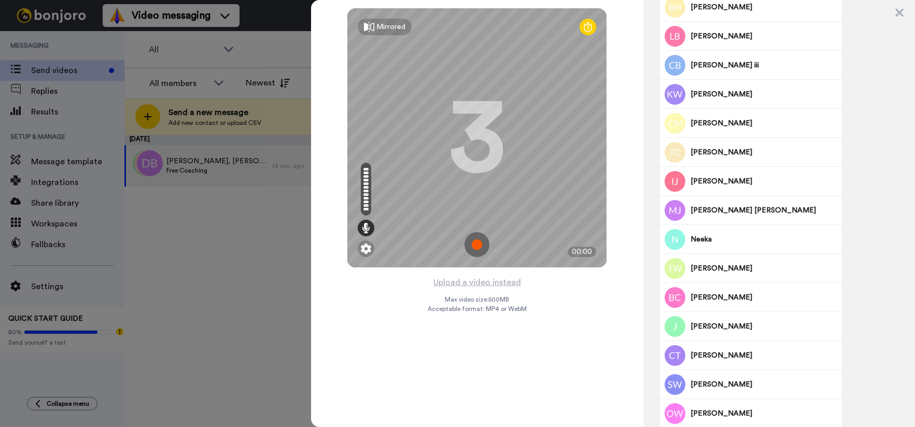
scroll to position [498, 0]
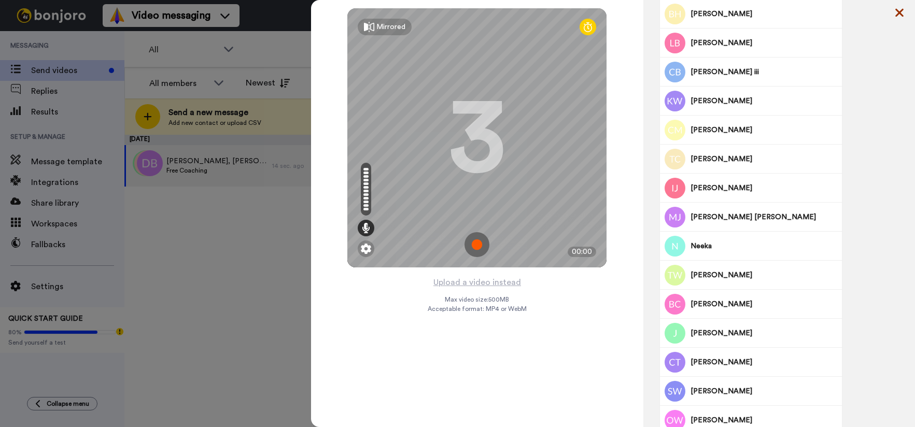
click at [898, 14] on icon at bounding box center [899, 13] width 8 height 8
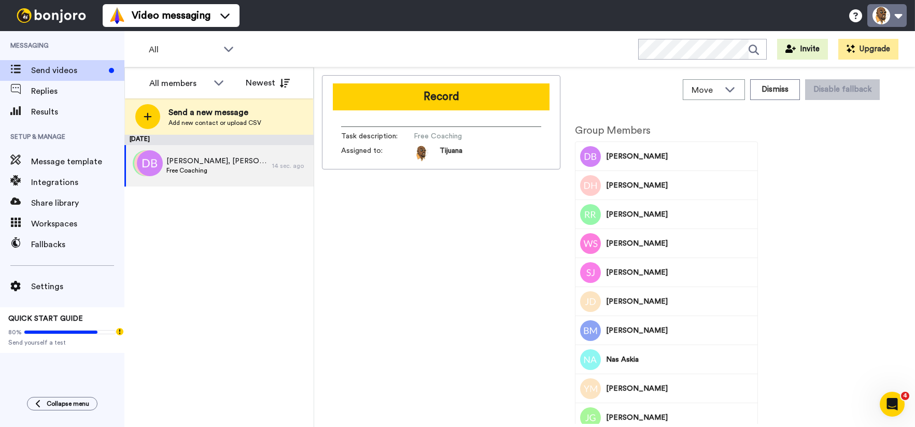
scroll to position [0, 0]
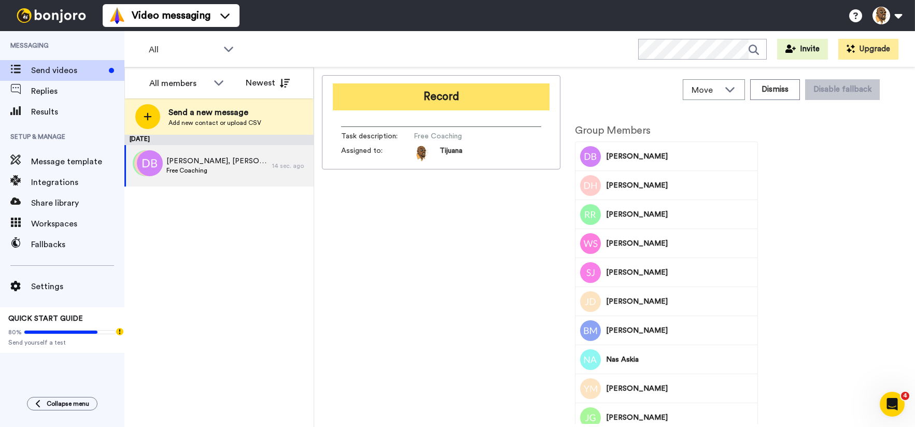
click at [450, 103] on button "Record" at bounding box center [441, 96] width 217 height 27
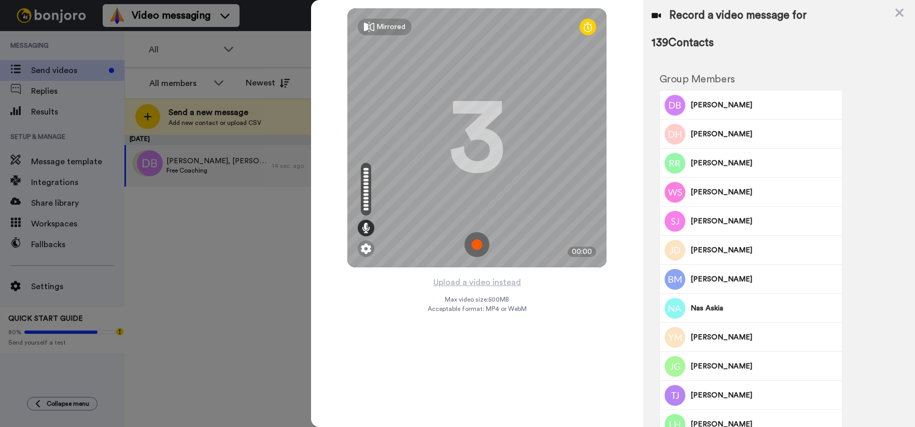
click at [479, 246] on img at bounding box center [477, 244] width 25 height 25
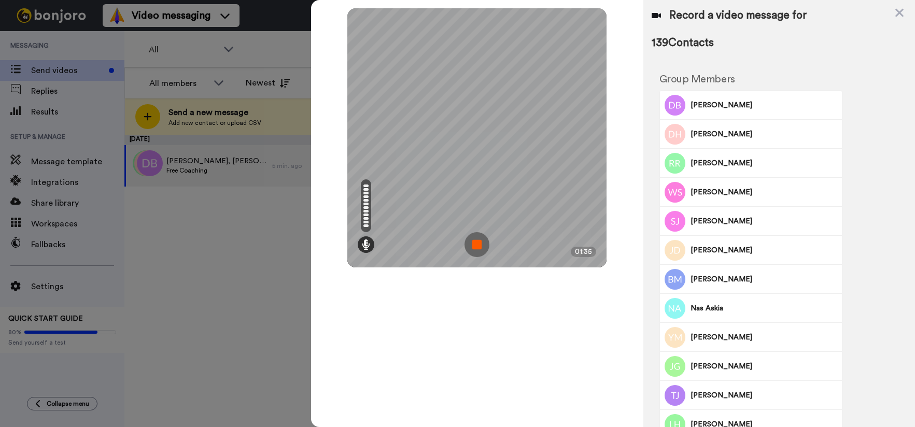
click at [480, 246] on img at bounding box center [477, 244] width 25 height 25
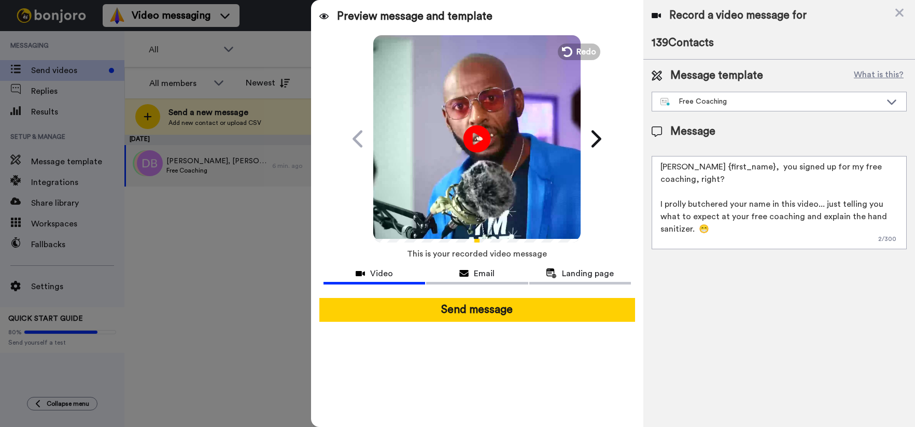
click at [475, 146] on icon at bounding box center [477, 138] width 27 height 27
click at [572, 53] on icon at bounding box center [565, 51] width 11 height 11
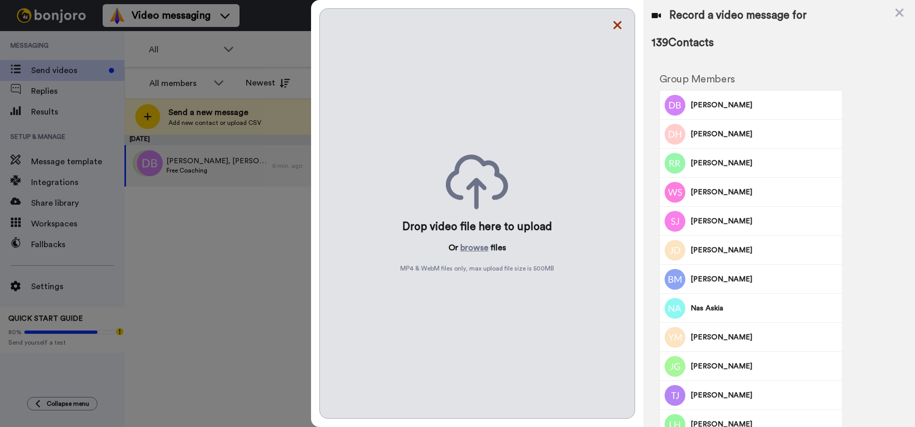
click at [613, 26] on icon at bounding box center [617, 25] width 10 height 13
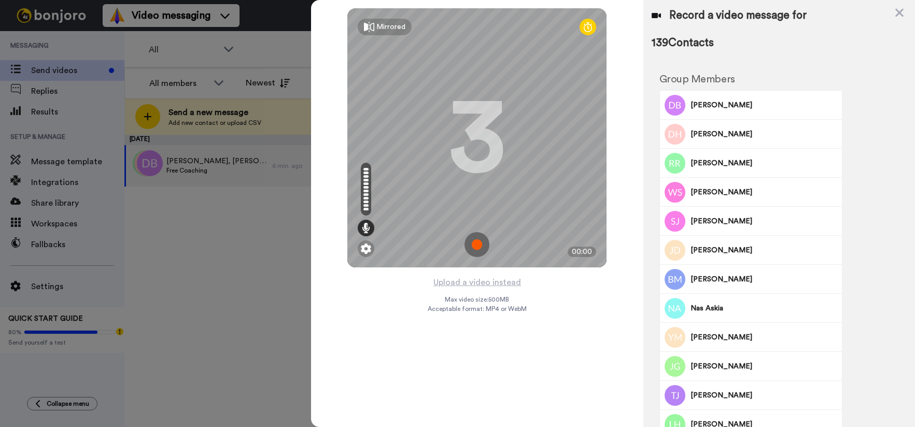
click at [480, 246] on img at bounding box center [477, 244] width 25 height 25
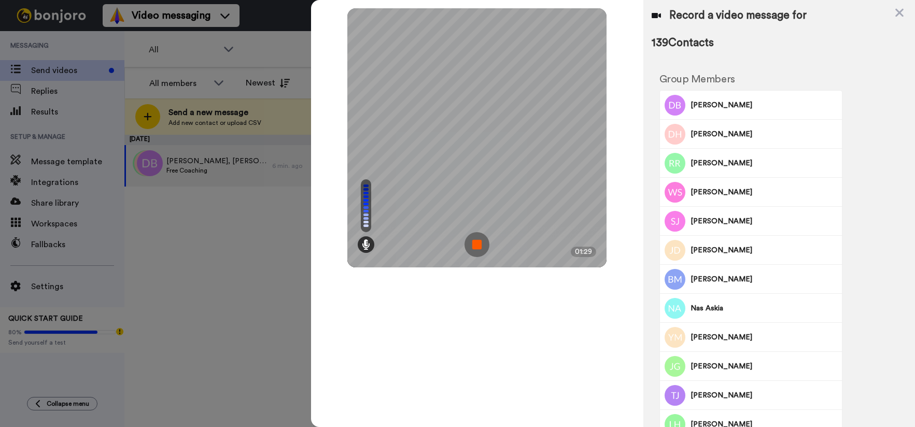
click at [480, 245] on img at bounding box center [477, 244] width 25 height 25
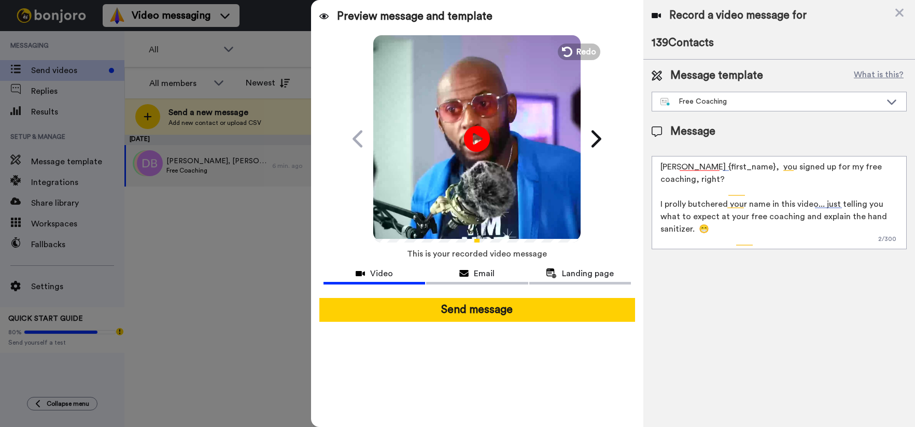
click at [846, 204] on textarea "Aye {first_name}, you signed up for my free coaching, right? I prolly butchered…" at bounding box center [779, 202] width 255 height 93
click at [801, 219] on textarea "Aye {first_name}, you signed up for my free coaching, right? I prolly butchered…" at bounding box center [779, 202] width 255 height 93
click at [852, 198] on textarea "Aye {first_name}, you signed up for my free coaching, right? I prolly butchered…" at bounding box center [779, 202] width 255 height 93
drag, startPoint x: 880, startPoint y: 191, endPoint x: 624, endPoint y: 195, distance: 256.2
click at [624, 195] on div "Preview message and template Play/Pause My bad, or is this you? Tijuana Jackson…" at bounding box center [613, 213] width 604 height 427
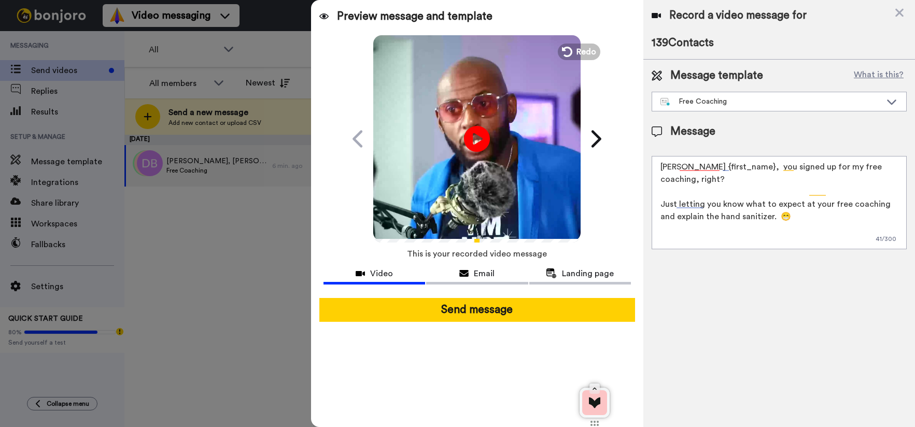
drag, startPoint x: 800, startPoint y: 190, endPoint x: 890, endPoint y: 192, distance: 89.7
click at [890, 191] on textarea "Aye {first_name}, you signed up for my free coaching, right? Just letting you k…" at bounding box center [779, 202] width 255 height 93
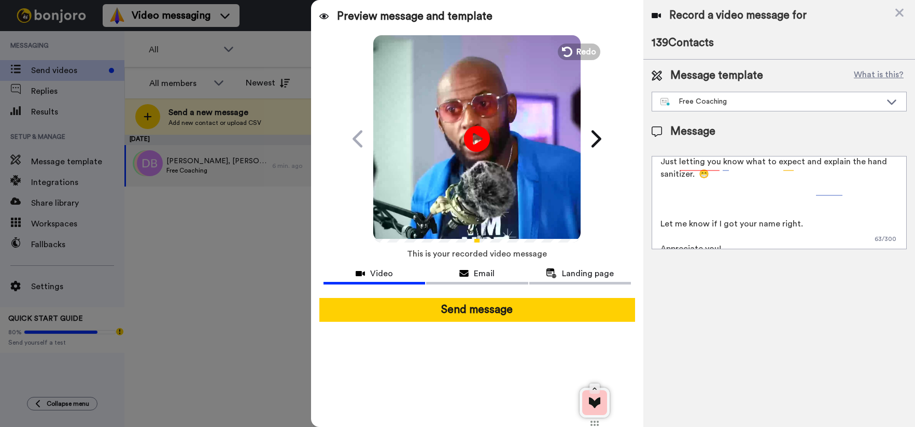
scroll to position [52, 0]
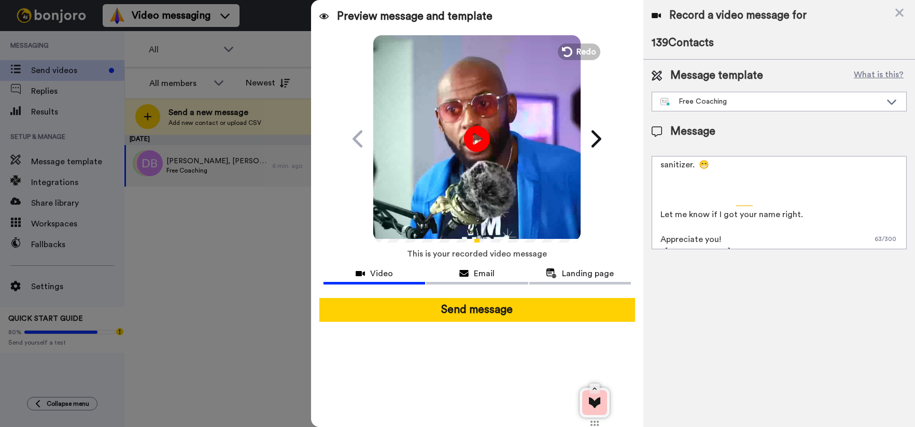
click at [764, 183] on textarea "Aye {first_name}, you signed up for my free coaching, right? Just letting you k…" at bounding box center [779, 202] width 255 height 93
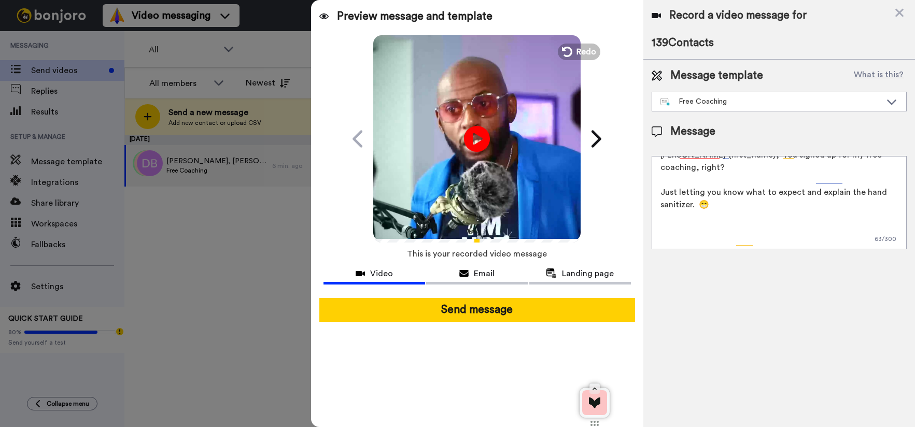
scroll to position [0, 0]
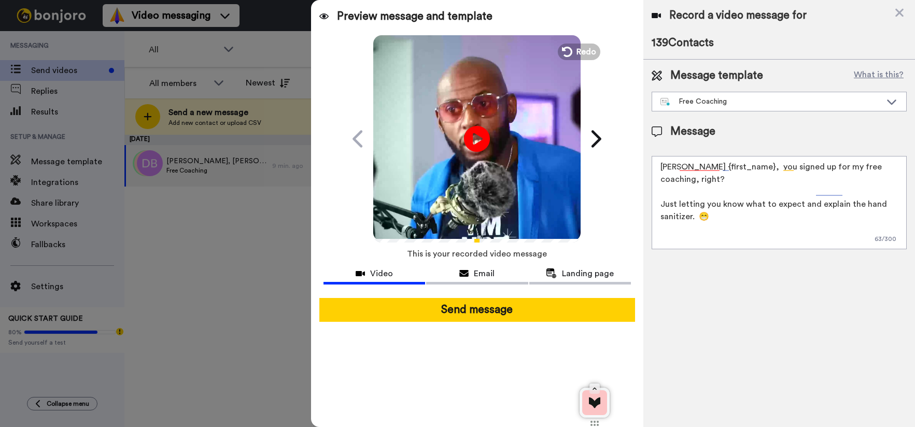
paste textarea "DATE: This Monday - 7:00 PM (EDT) LOCATION: Coaching Room Link"
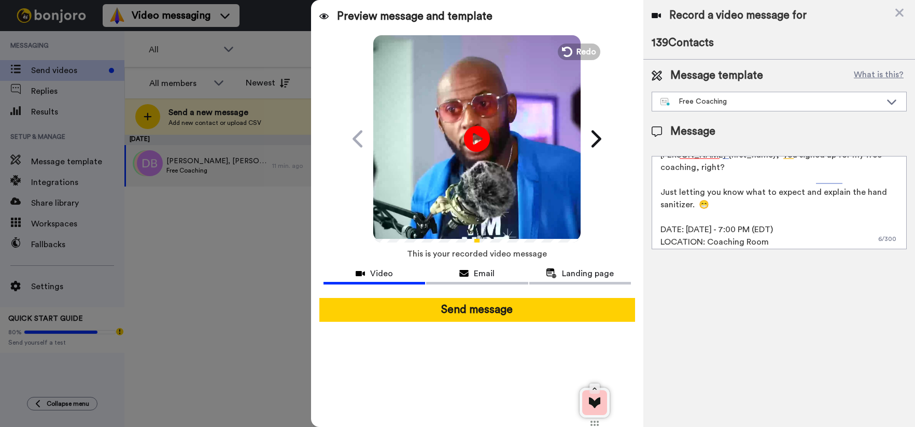
drag, startPoint x: 812, startPoint y: 246, endPoint x: 848, endPoint y: 230, distance: 39.0
click at [876, 245] on textarea "Aye {first_name}, you signed up for my free coaching, right? Just letting you k…" at bounding box center [779, 202] width 255 height 93
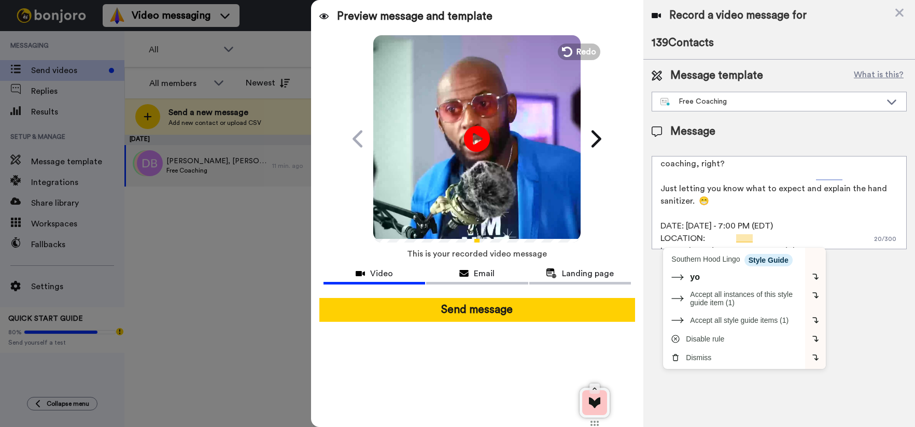
paste textarea "https://us02web.zoom"
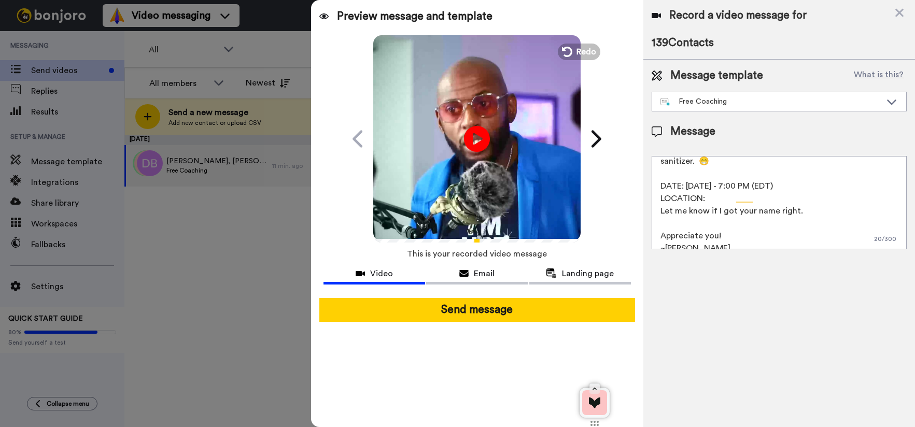
scroll to position [65, 0]
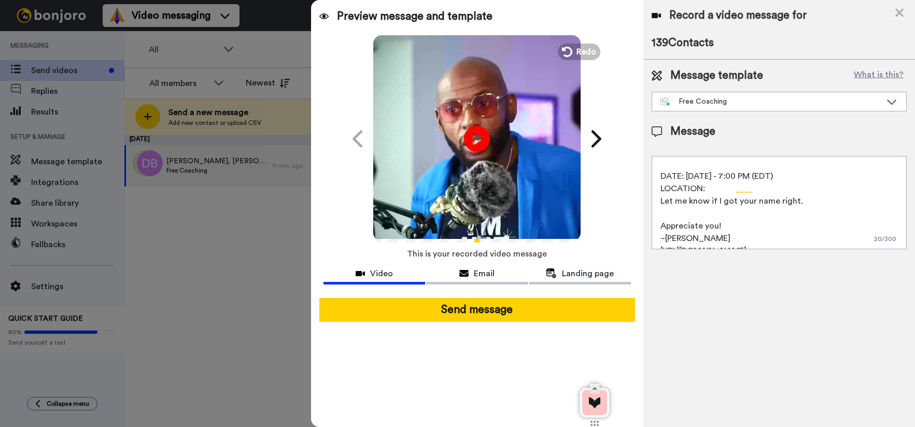
drag, startPoint x: 815, startPoint y: 191, endPoint x: 646, endPoint y: 194, distance: 168.5
click at [651, 184] on div "Message template What is this? Free Coaching Coaching Starts Now RSVP HERE VIP …" at bounding box center [779, 159] width 272 height 198
paste textarea "https://us02web.zoom.us/j/5658110801"
click at [732, 211] on textarea "Aye {first_name}, you signed up for my free coaching, right? Just letting you k…" at bounding box center [779, 202] width 255 height 93
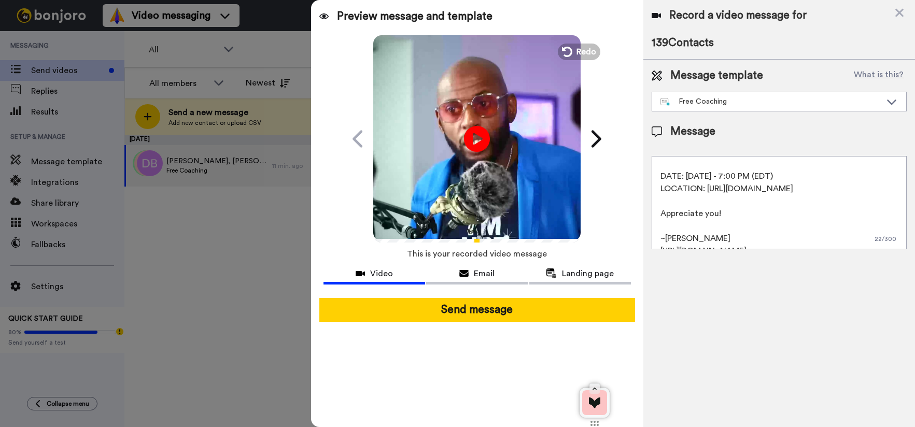
scroll to position [0, 0]
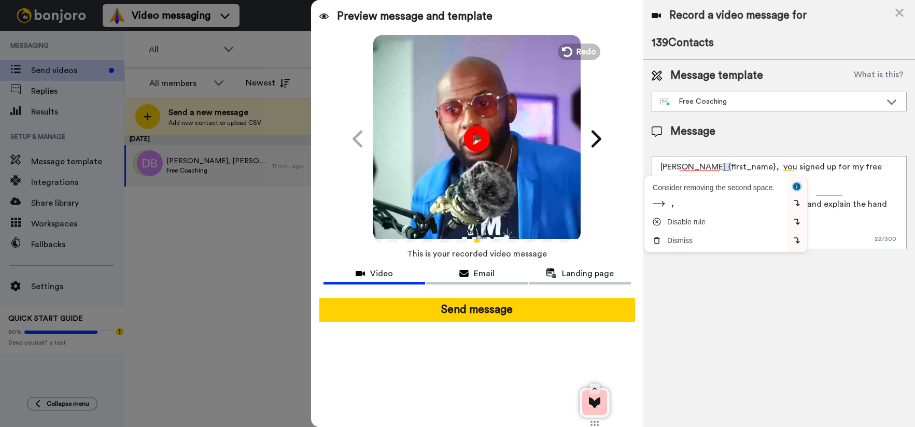
click at [728, 168] on textarea "Aye {first_name}, you signed up for my free coaching, right? Just letting you k…" at bounding box center [779, 202] width 255 height 93
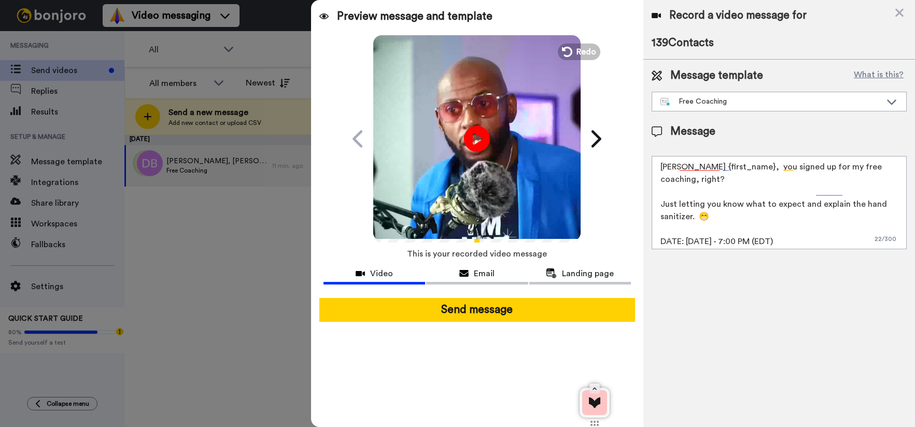
click at [848, 172] on textarea "Aye {first_name}, you signed up for my free coaching, right? Just letting you k…" at bounding box center [779, 202] width 255 height 93
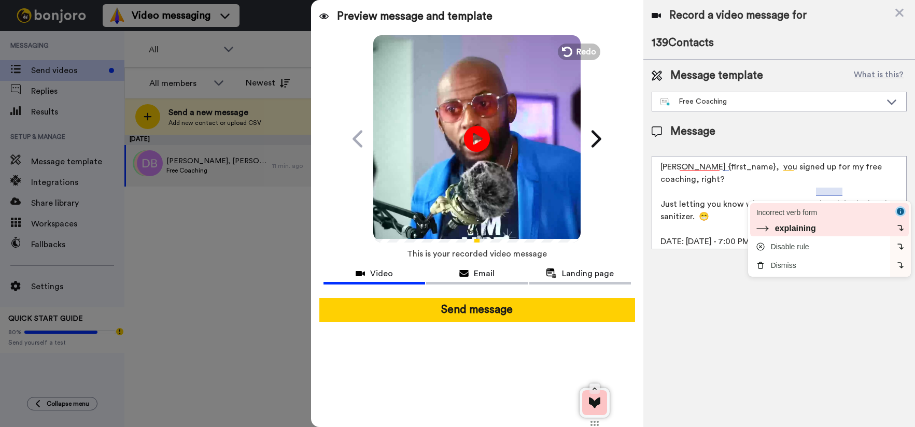
click at [825, 227] on div "explaining" at bounding box center [821, 228] width 130 height 9
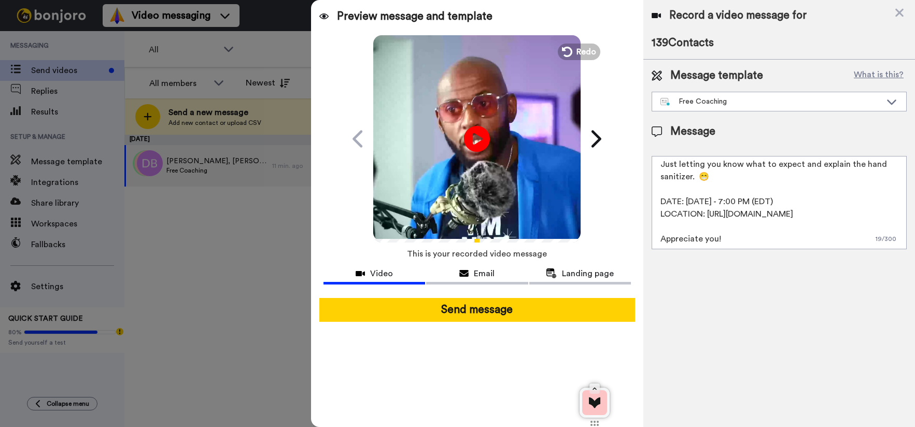
scroll to position [52, 0]
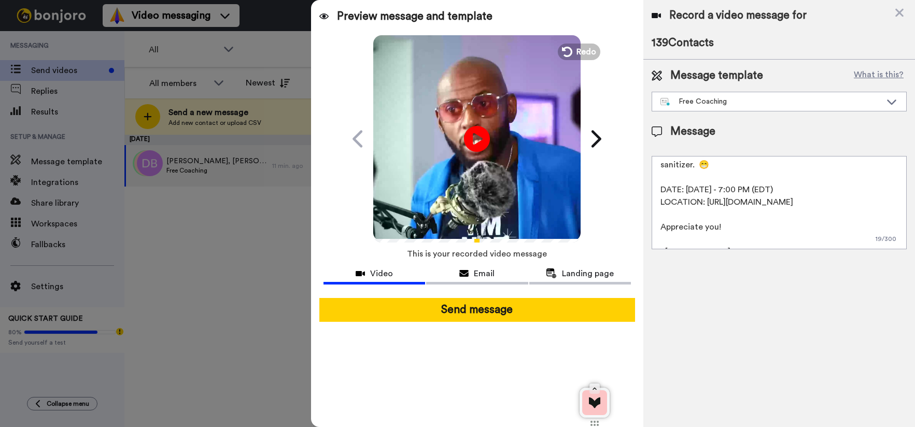
click at [886, 192] on html "Video messaging Switch to Video messaging Testimonials Try me for free! Setting…" at bounding box center [457, 213] width 915 height 427
click at [790, 211] on textarea "Aye {first_name}, you signed up for my free coaching, right? Just letting you k…" at bounding box center [779, 202] width 255 height 93
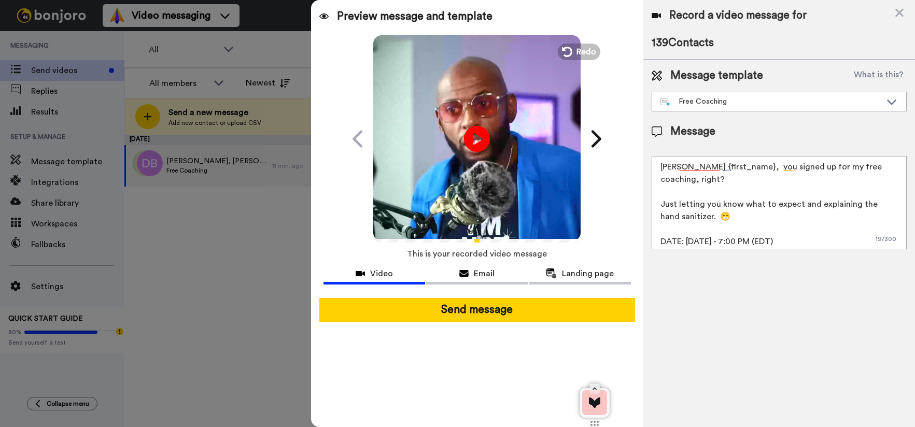
scroll to position [65, 0]
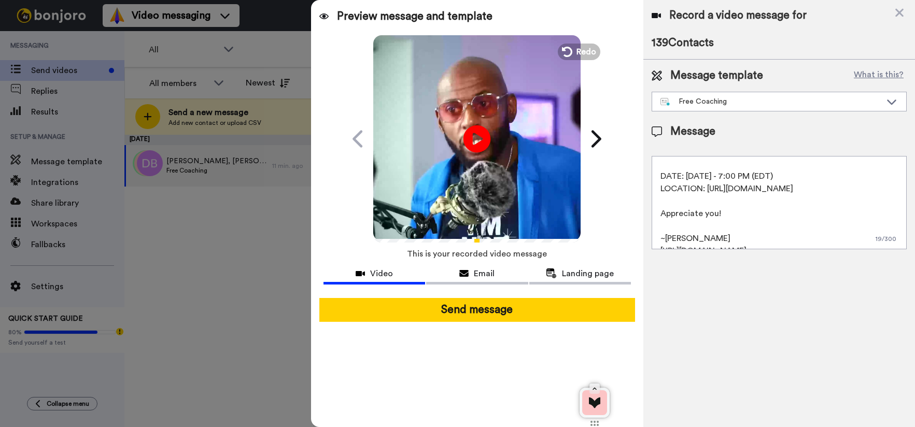
type textarea "Aye {first_name}, you signed up for my free coaching, right? Just letting you k…"
click at [489, 138] on icon at bounding box center [477, 138] width 27 height 27
drag, startPoint x: 491, startPoint y: 306, endPoint x: 687, endPoint y: 224, distance: 212.6
click at [687, 224] on div "Preview message and template Play/Pause 1:29 / 1:29 My bad, or is this you? Tij…" at bounding box center [613, 213] width 604 height 427
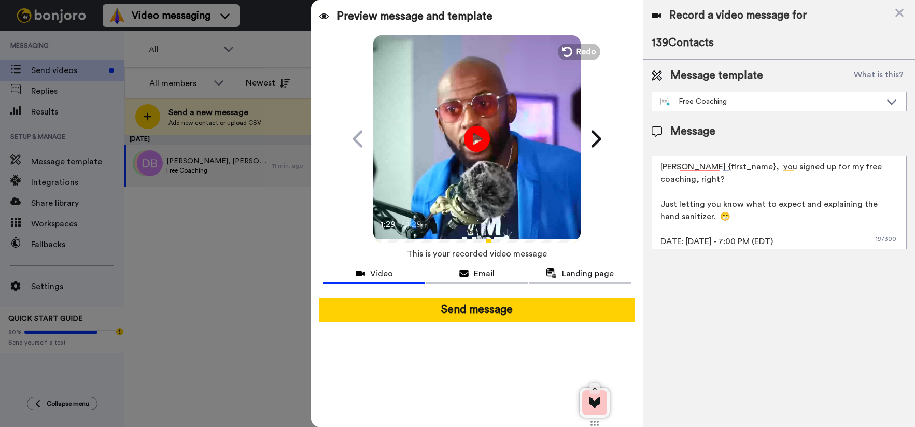
scroll to position [52, 0]
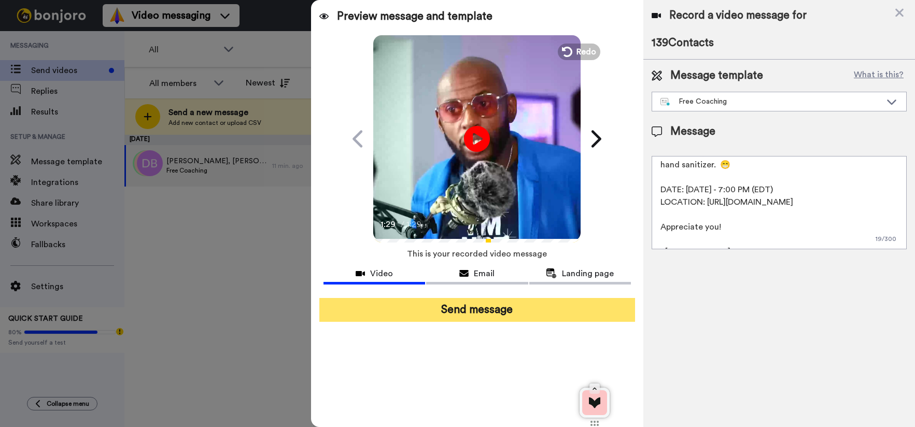
click at [468, 308] on button "Send message" at bounding box center [477, 310] width 316 height 24
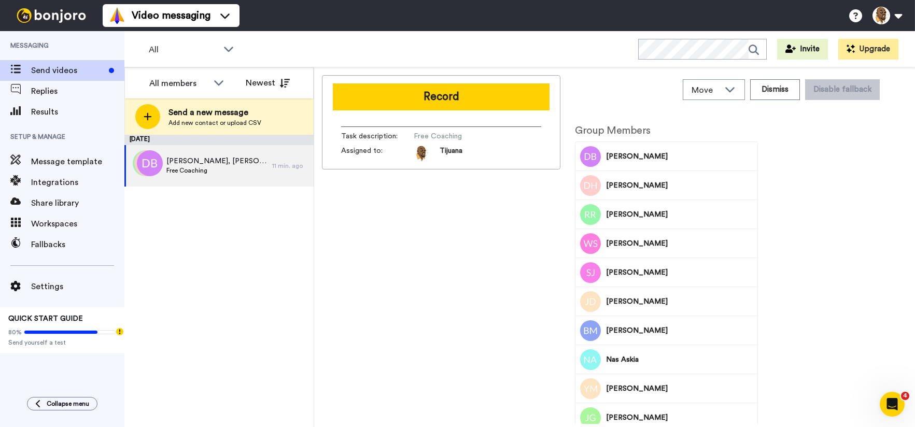
scroll to position [0, 0]
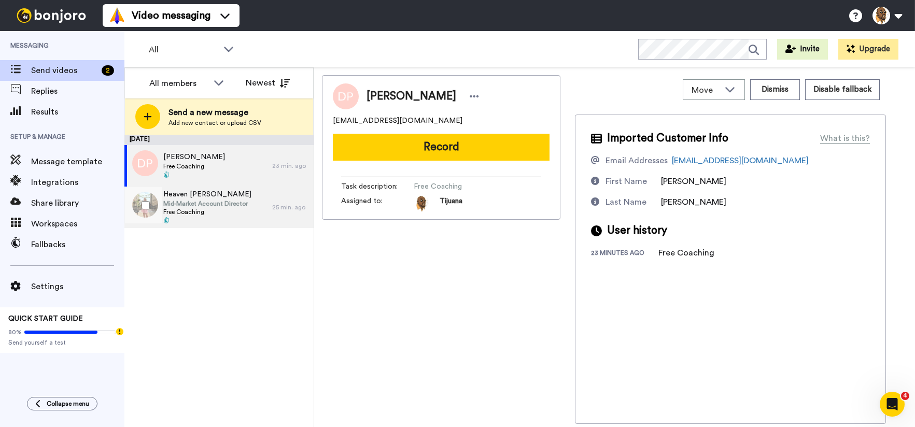
click at [214, 207] on span "Mid-Market Account Director" at bounding box center [207, 204] width 88 height 8
